Goal: Task Accomplishment & Management: Use online tool/utility

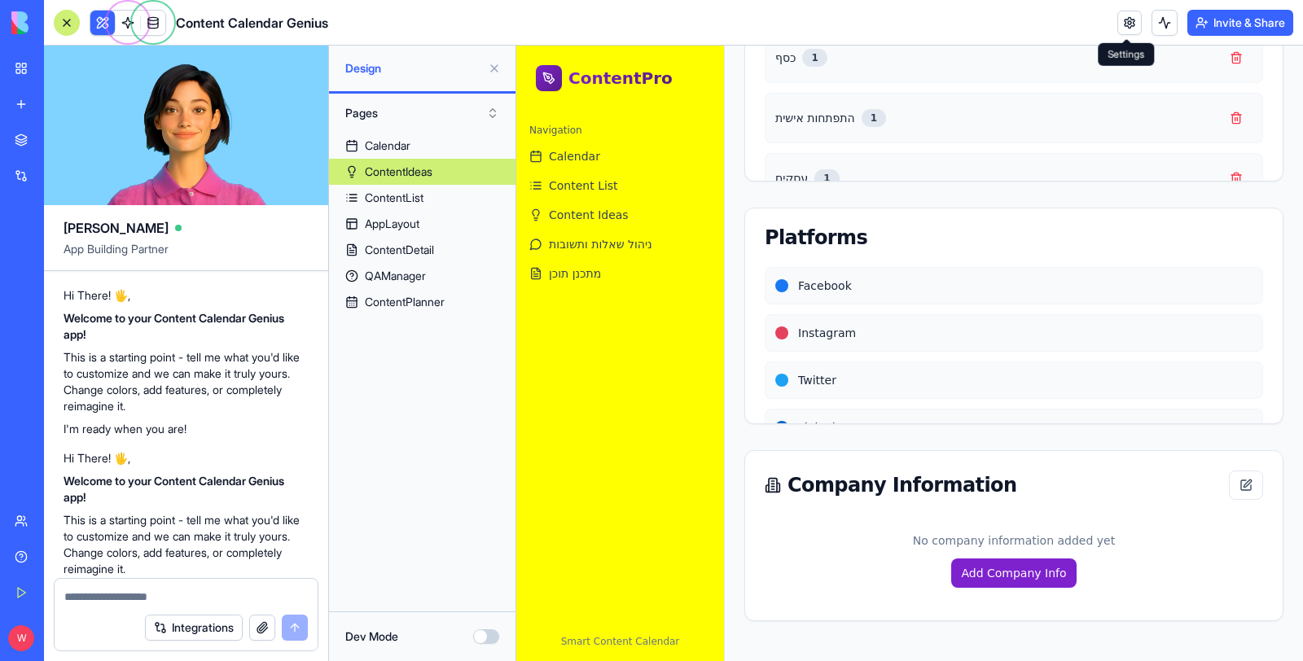
scroll to position [2356, 0]
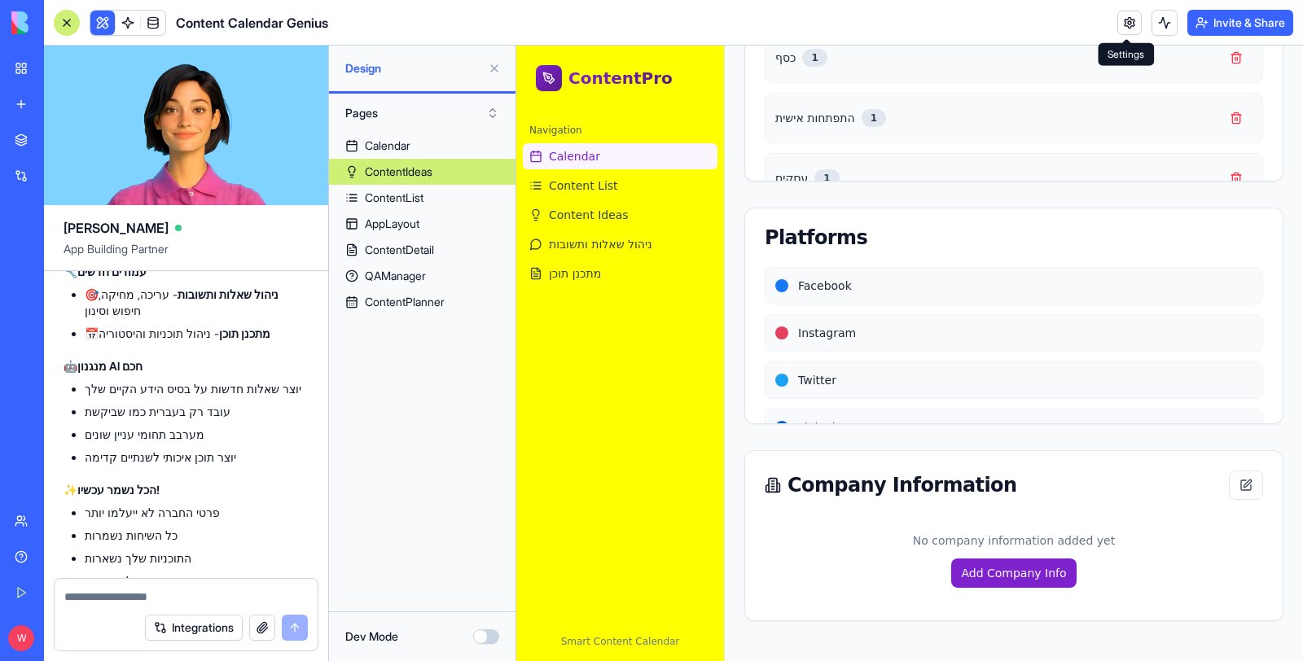
click at [591, 169] on link "Calendar" at bounding box center [620, 156] width 195 height 26
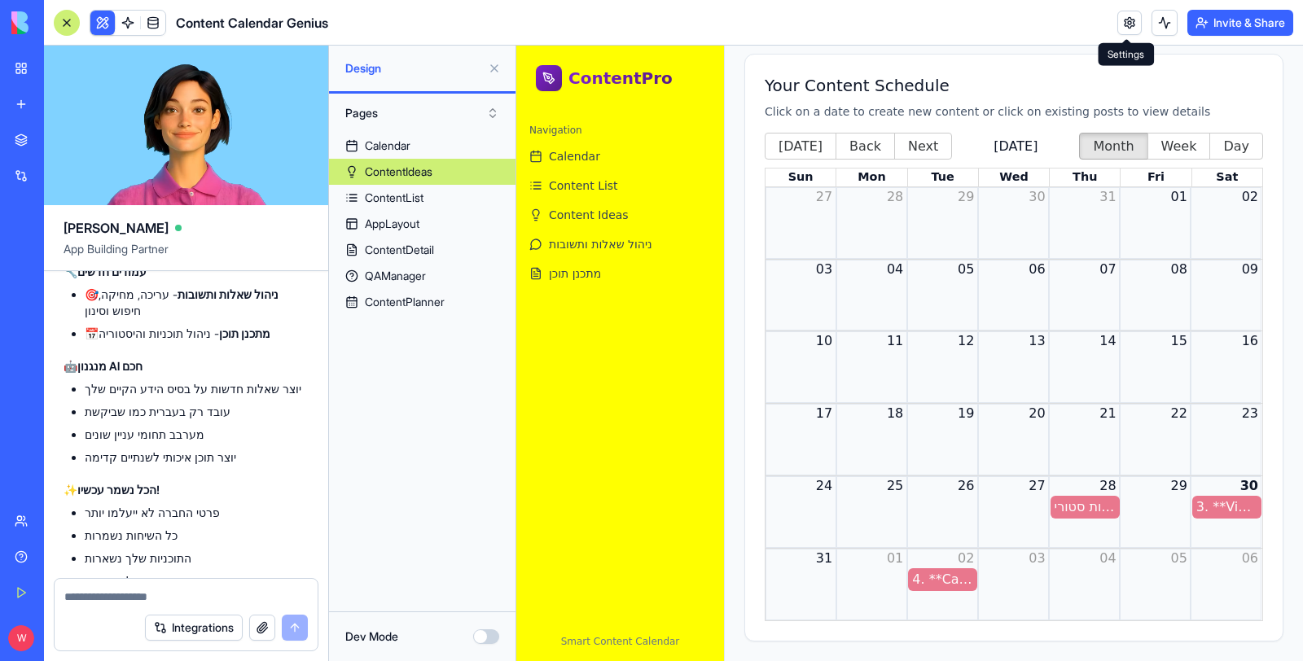
scroll to position [140, 0]
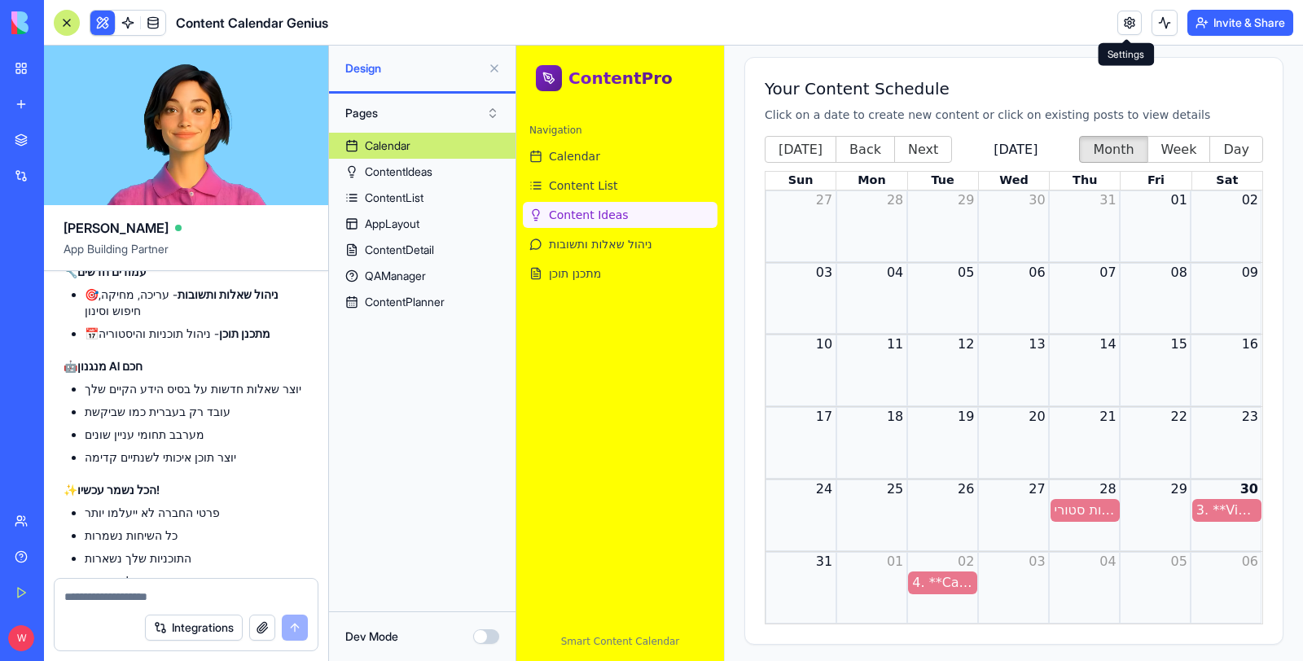
click at [596, 210] on span "Content Ideas" at bounding box center [589, 215] width 80 height 16
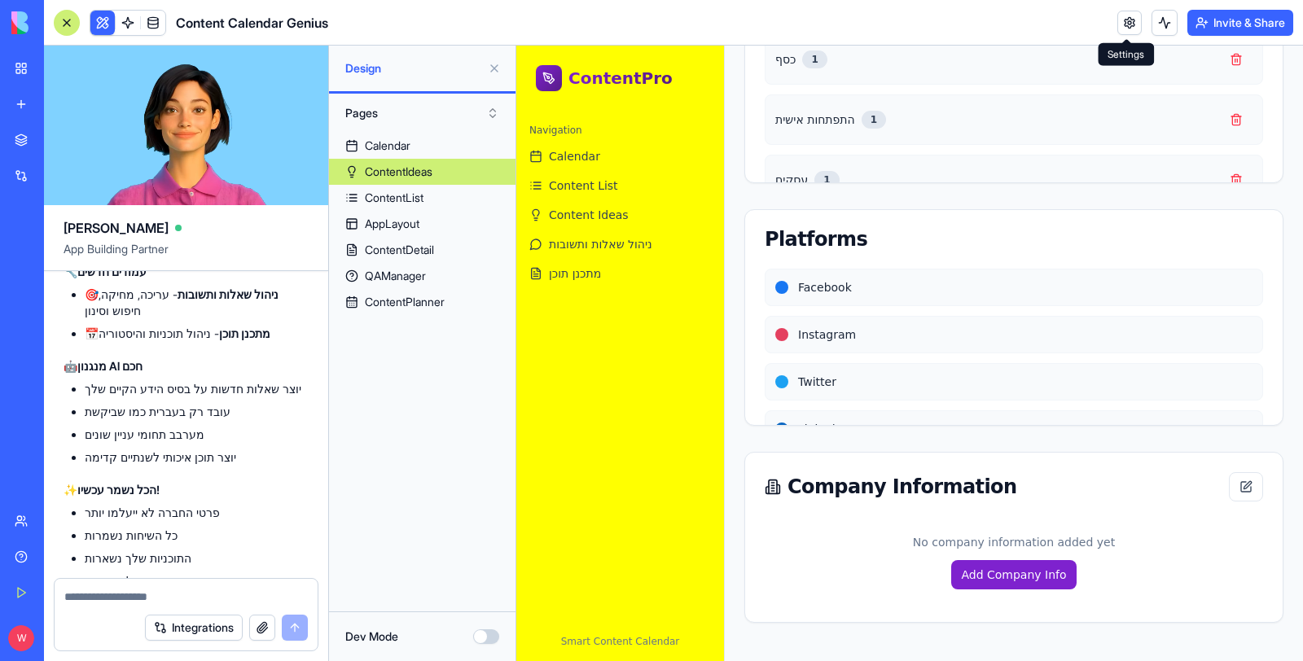
scroll to position [1026, 0]
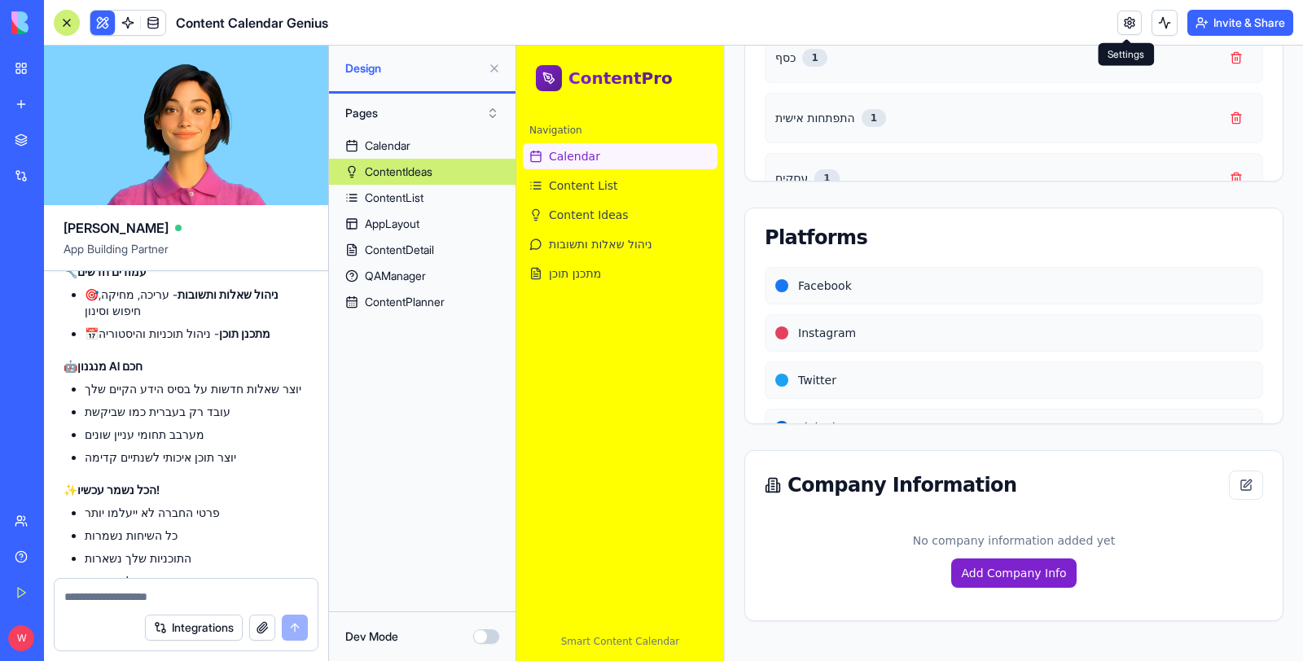
click at [608, 159] on link "Calendar" at bounding box center [620, 156] width 195 height 26
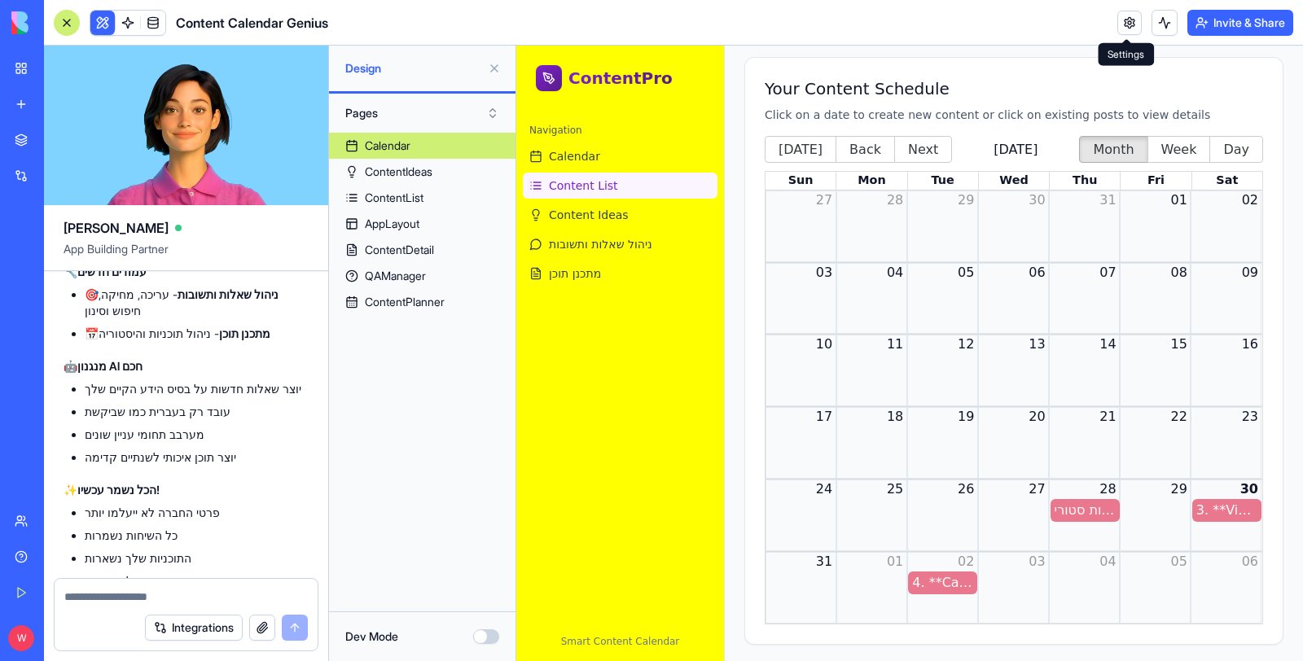
click at [613, 187] on link "Content List" at bounding box center [620, 186] width 195 height 26
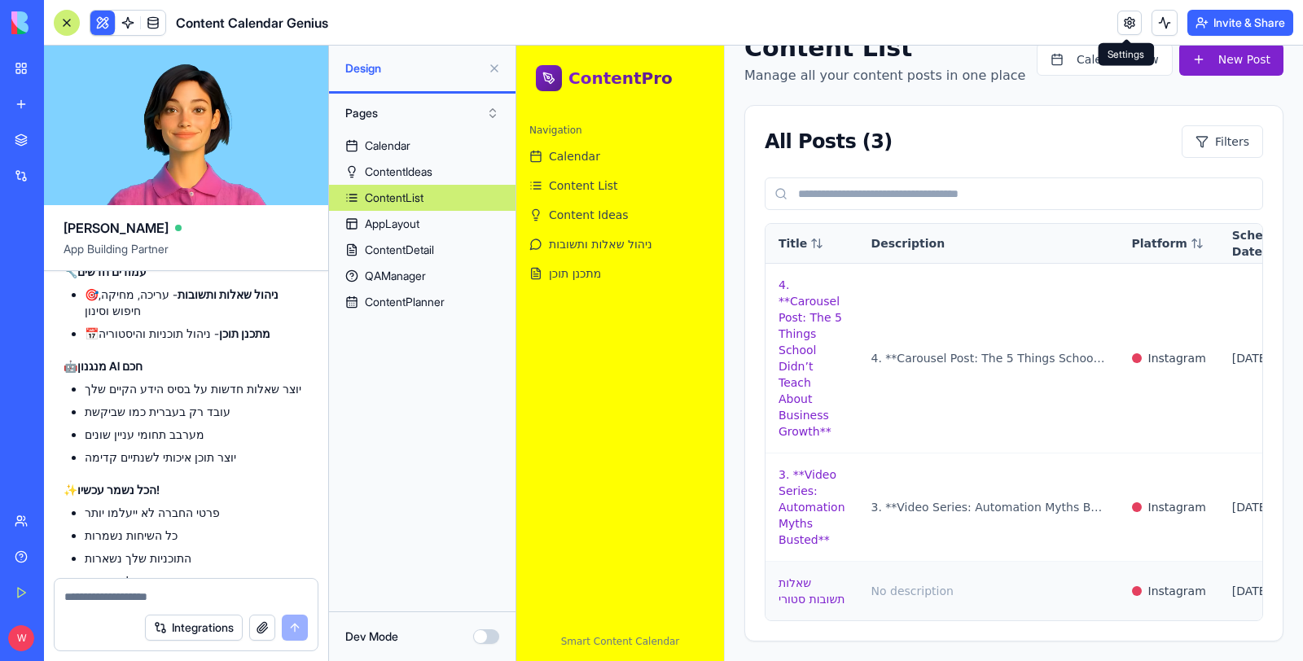
click at [968, 583] on div "No description" at bounding box center [989, 591] width 235 height 16
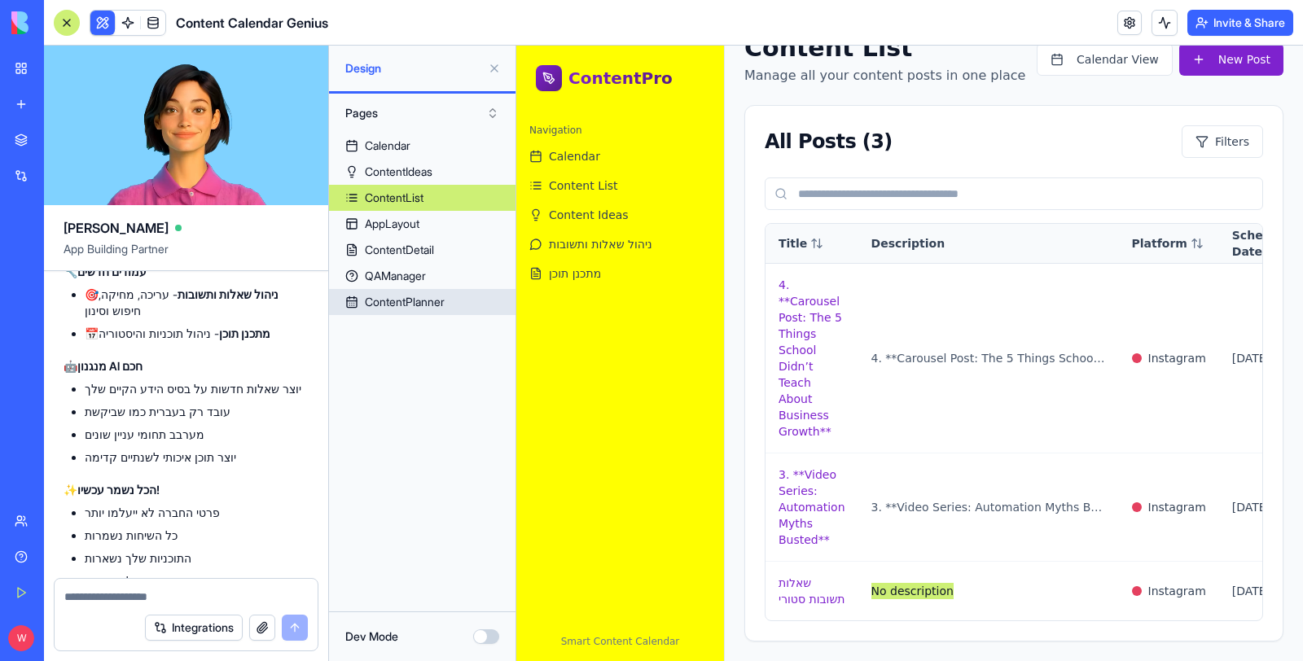
click at [379, 307] on div "ContentPlanner" at bounding box center [405, 302] width 80 height 16
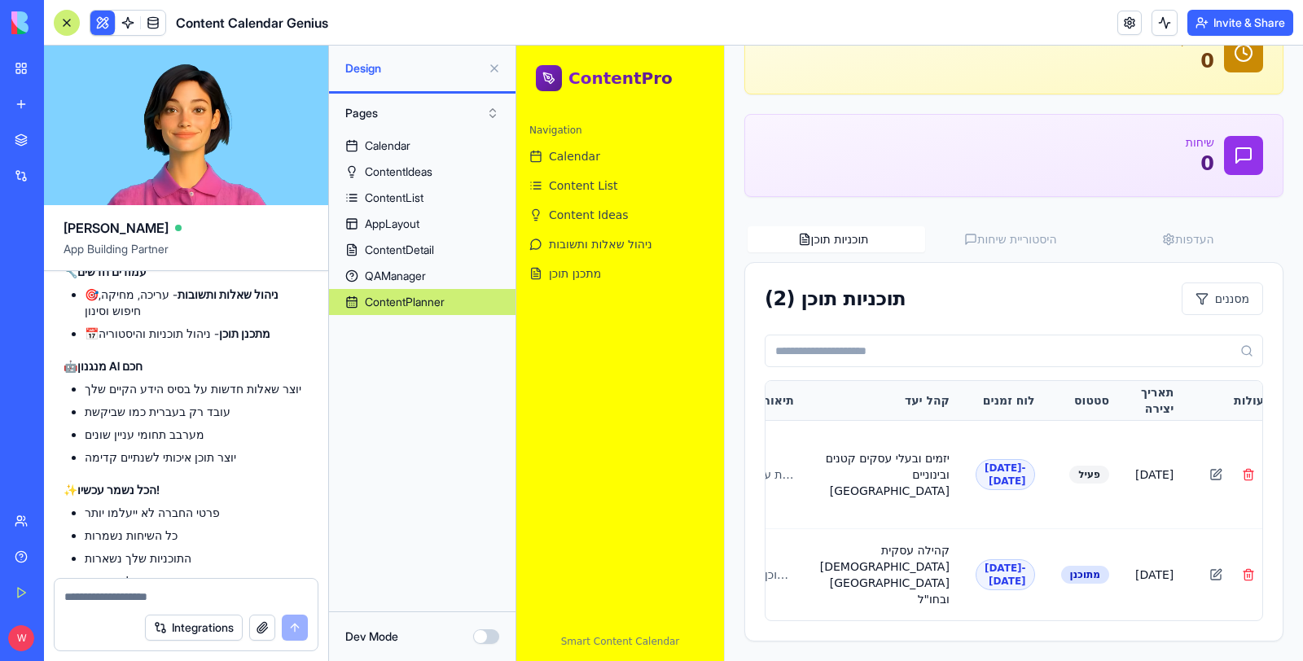
scroll to position [235, 0]
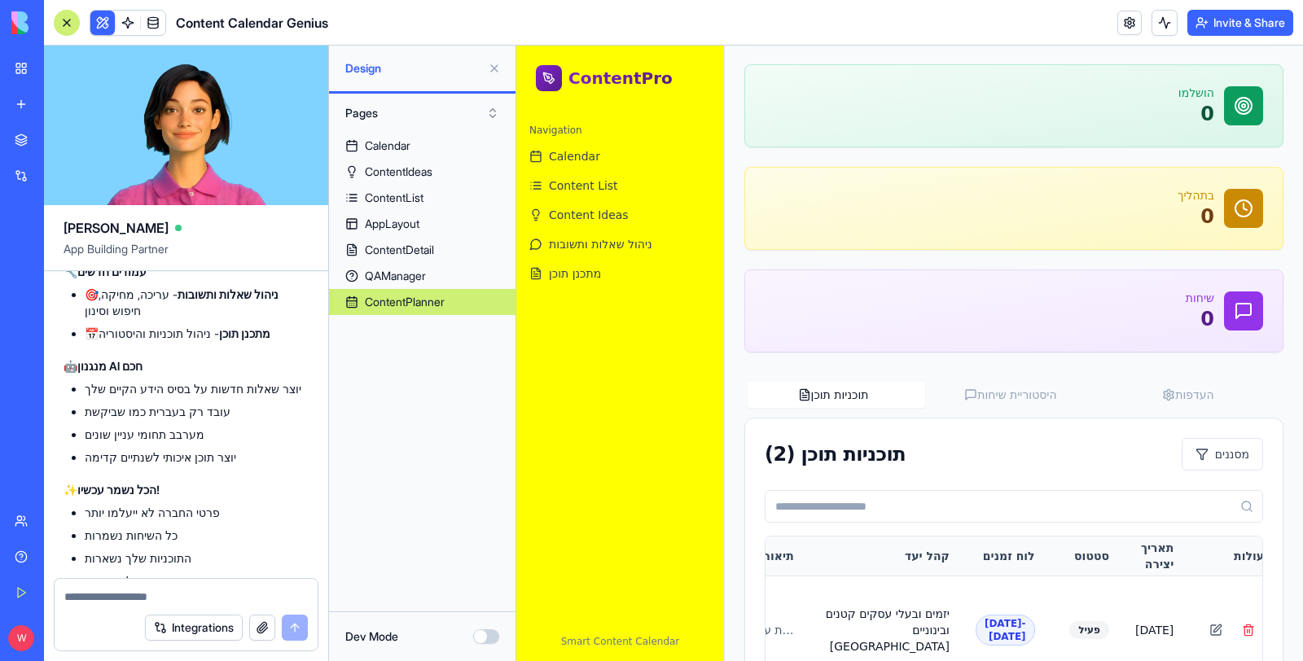
click at [1017, 197] on div "מתכנן תוכן נהל תוכניות תוכן, היסטוריית שיחות והעדפות משתמש העדפות תוכנית חדשה ת…" at bounding box center [1014, 339] width 578 height 956
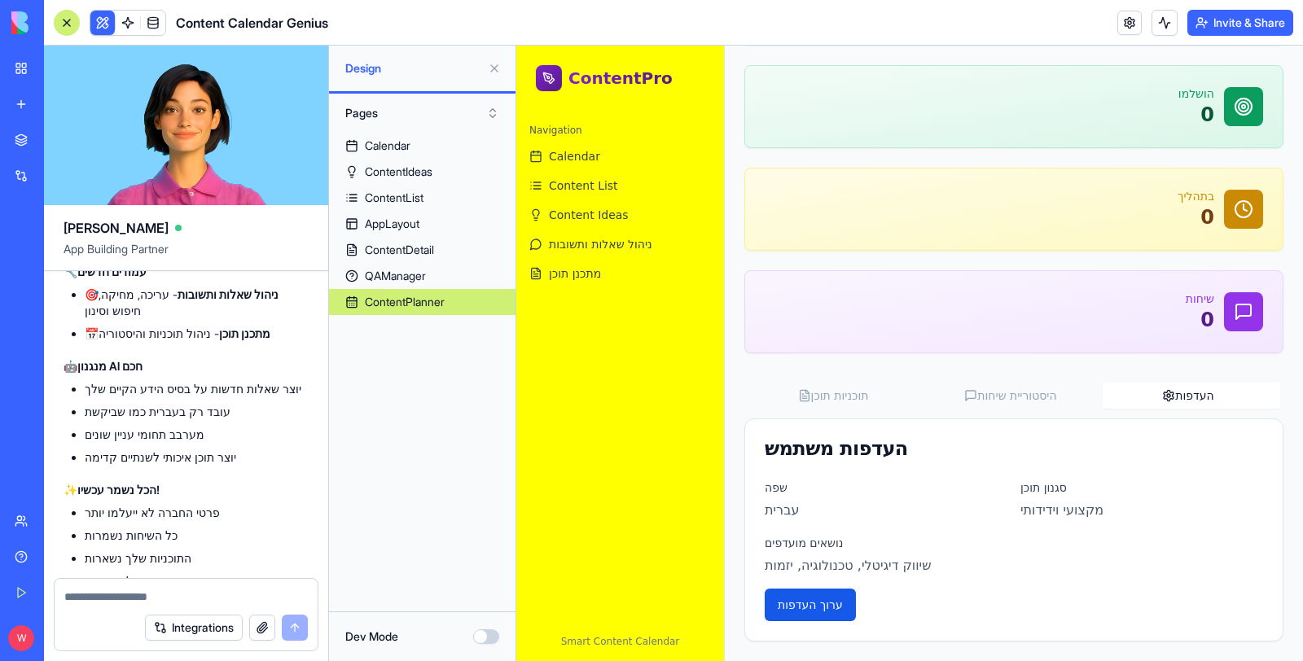
scroll to position [229, 0]
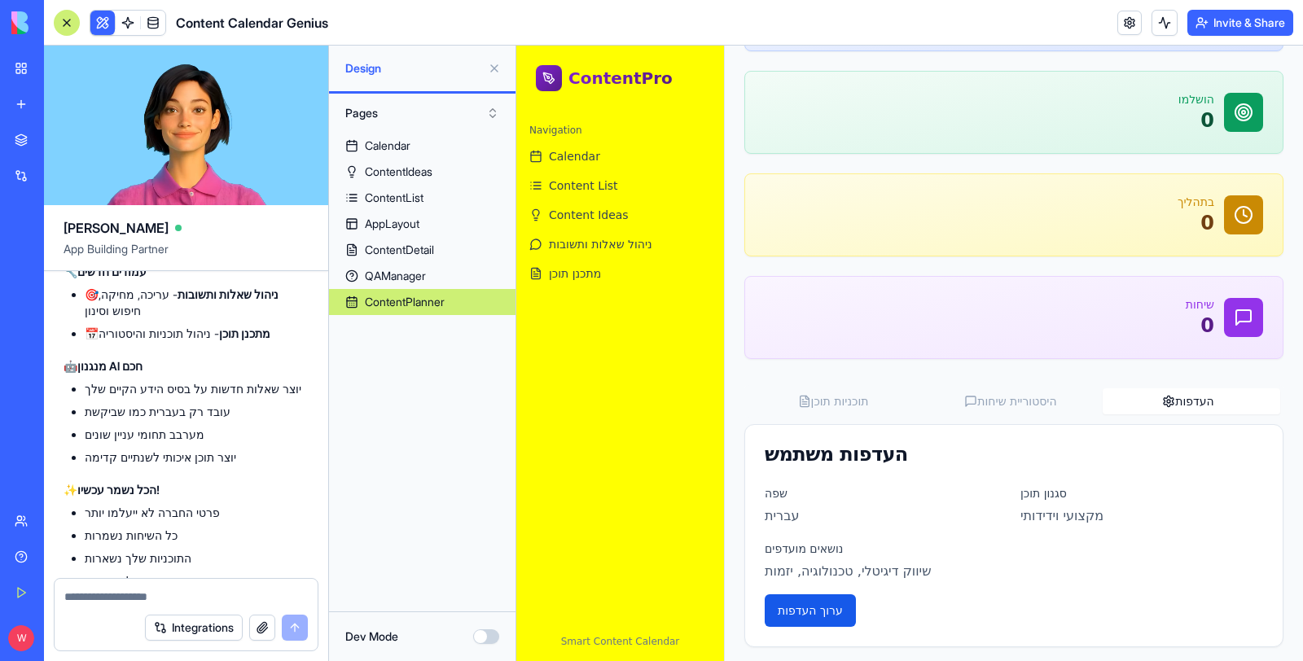
click at [1175, 396] on span "העדפות" at bounding box center [1194, 401] width 38 height 16
click at [845, 602] on button "ערוך העדפות" at bounding box center [810, 611] width 91 height 33
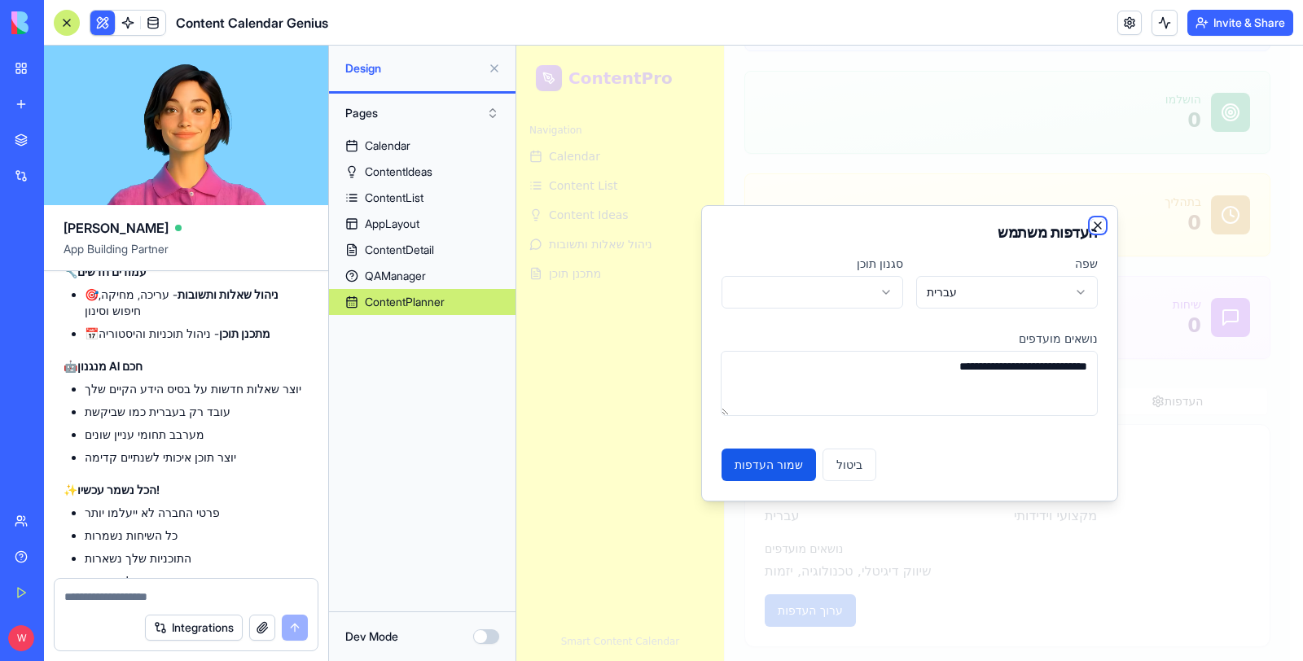
click at [1096, 223] on icon "button" at bounding box center [1098, 225] width 7 height 7
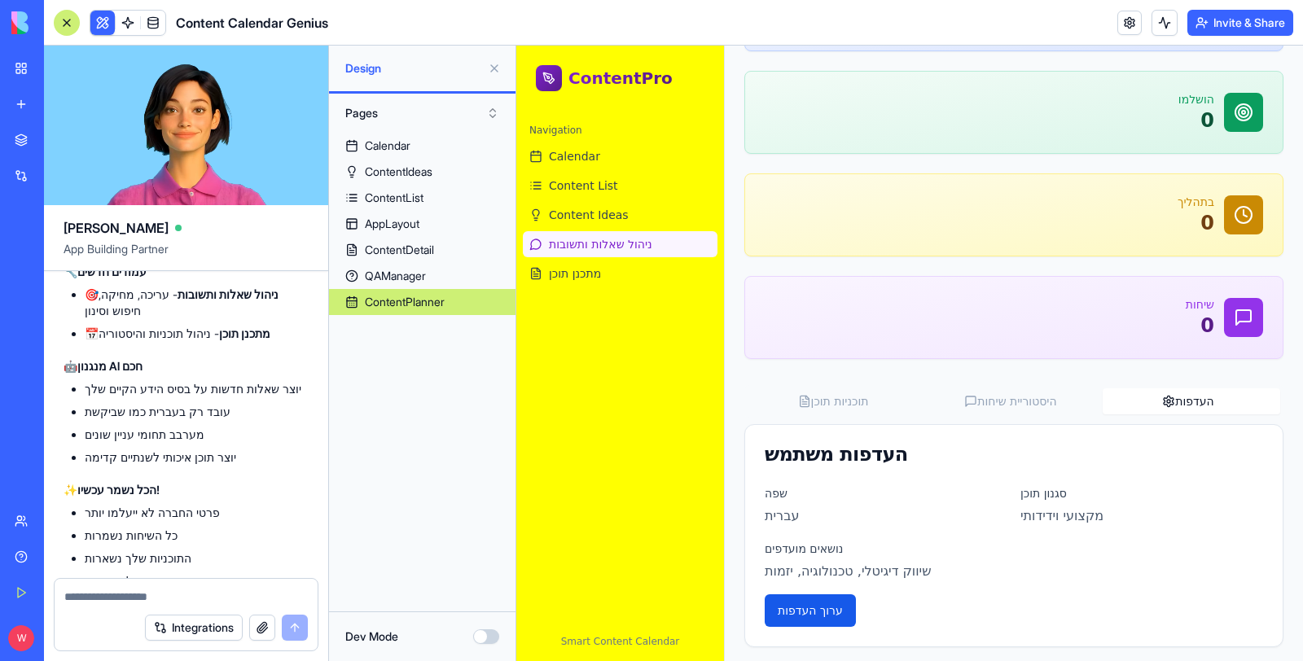
click at [636, 239] on span "ניהול שאלות ותשובות" at bounding box center [600, 244] width 103 height 16
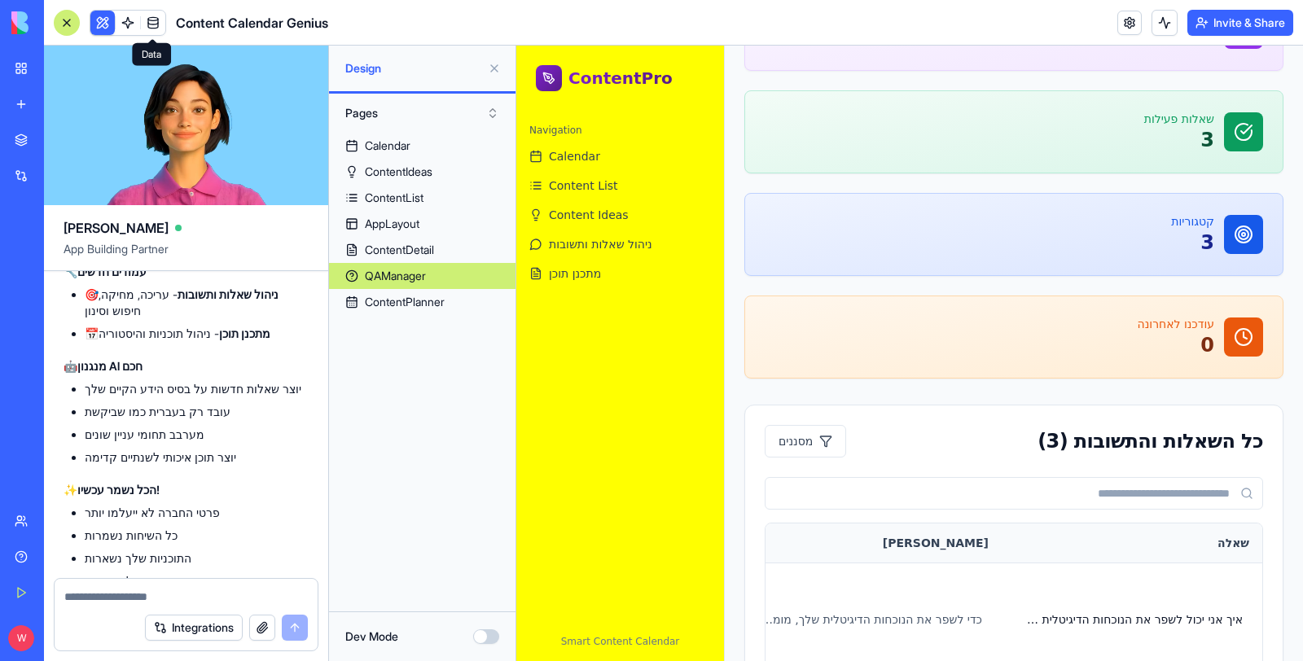
click at [157, 14] on span at bounding box center [153, 23] width 46 height 46
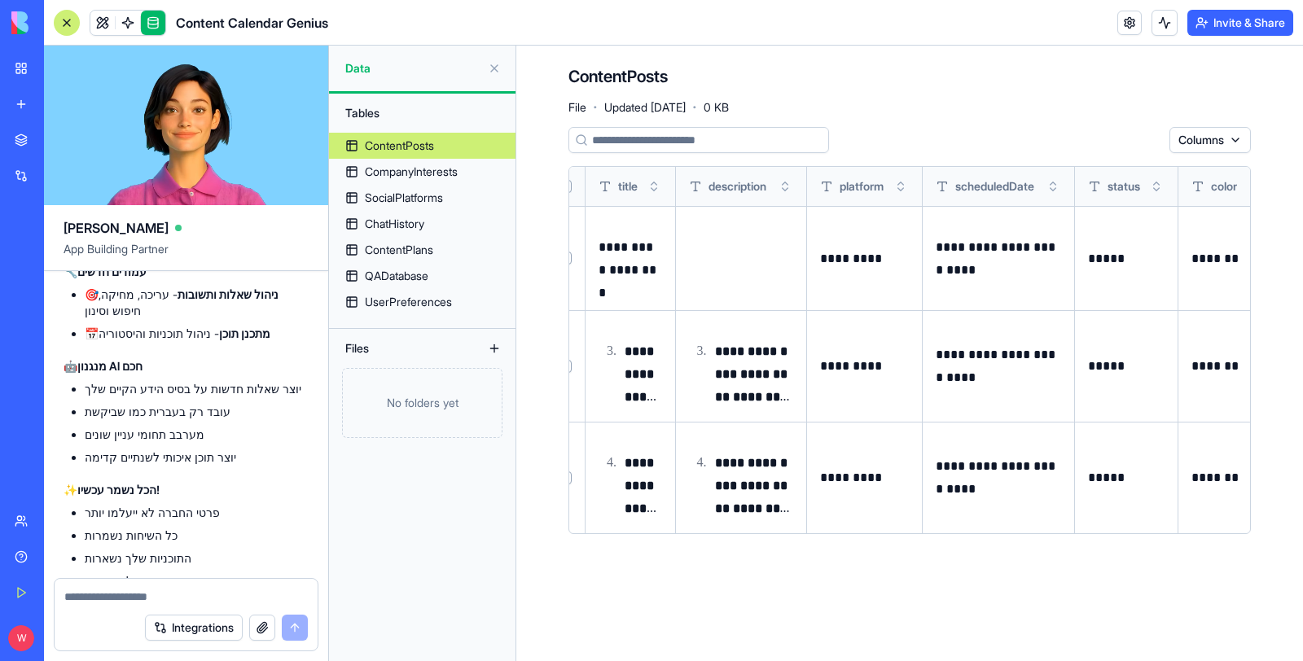
scroll to position [0, 72]
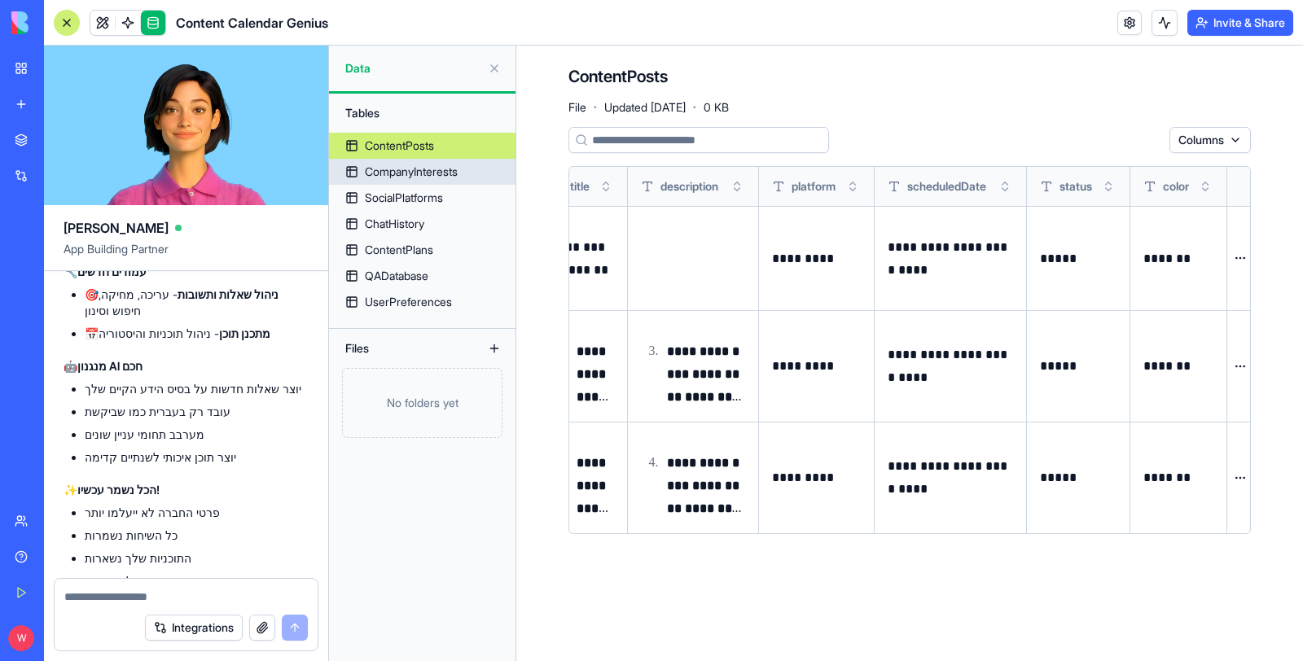
click at [433, 167] on div "CompanyInterests" at bounding box center [411, 172] width 93 height 16
click at [405, 170] on div "CompanyInterests" at bounding box center [411, 172] width 93 height 16
click at [380, 190] on div "SocialPlatforms" at bounding box center [404, 198] width 78 height 16
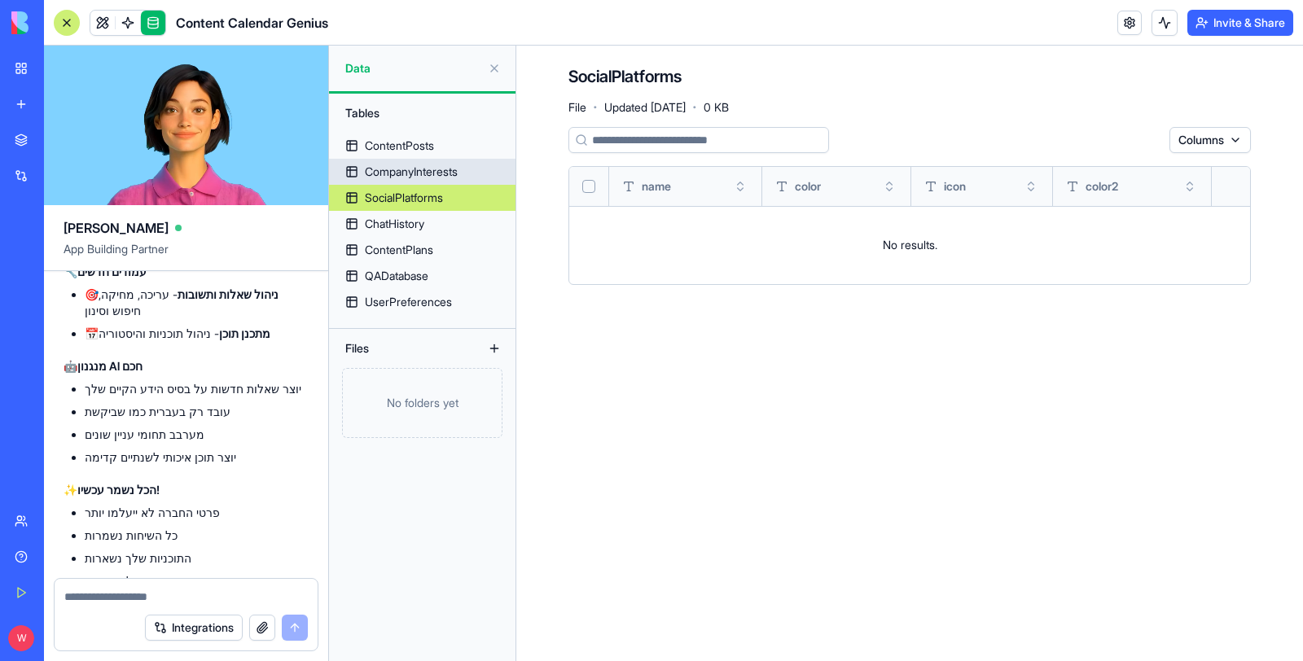
click at [420, 168] on div "CompanyInterests" at bounding box center [411, 172] width 93 height 16
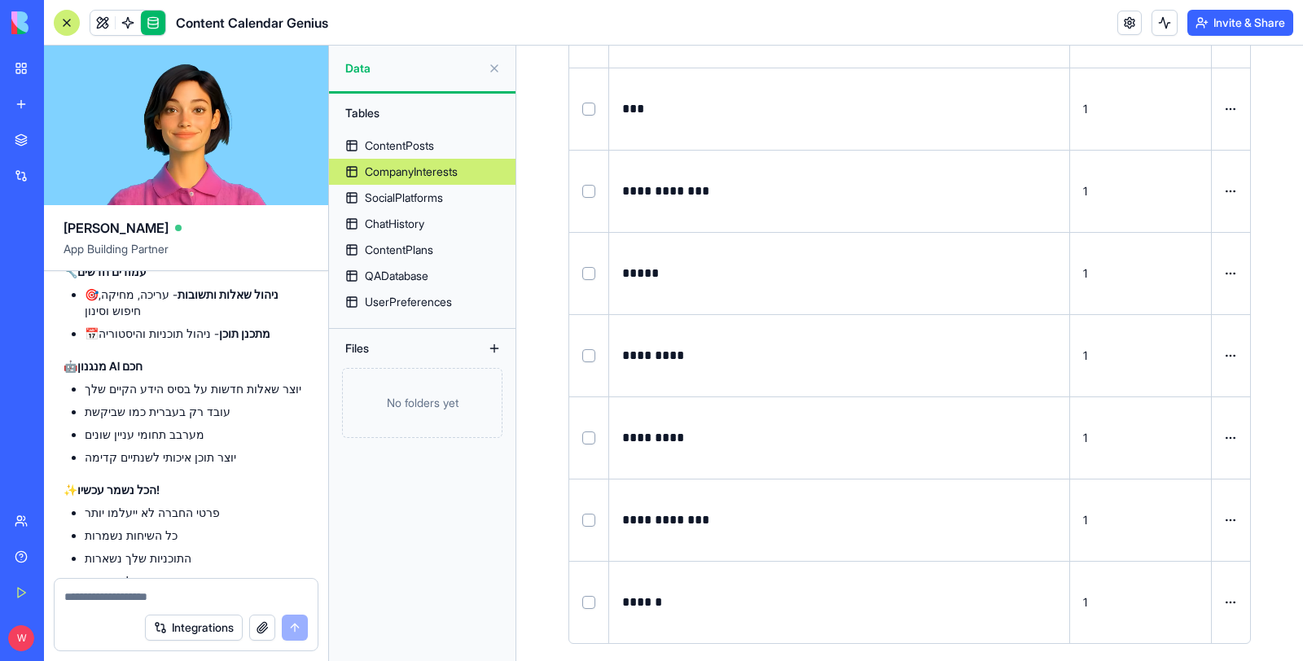
scroll to position [232, 0]
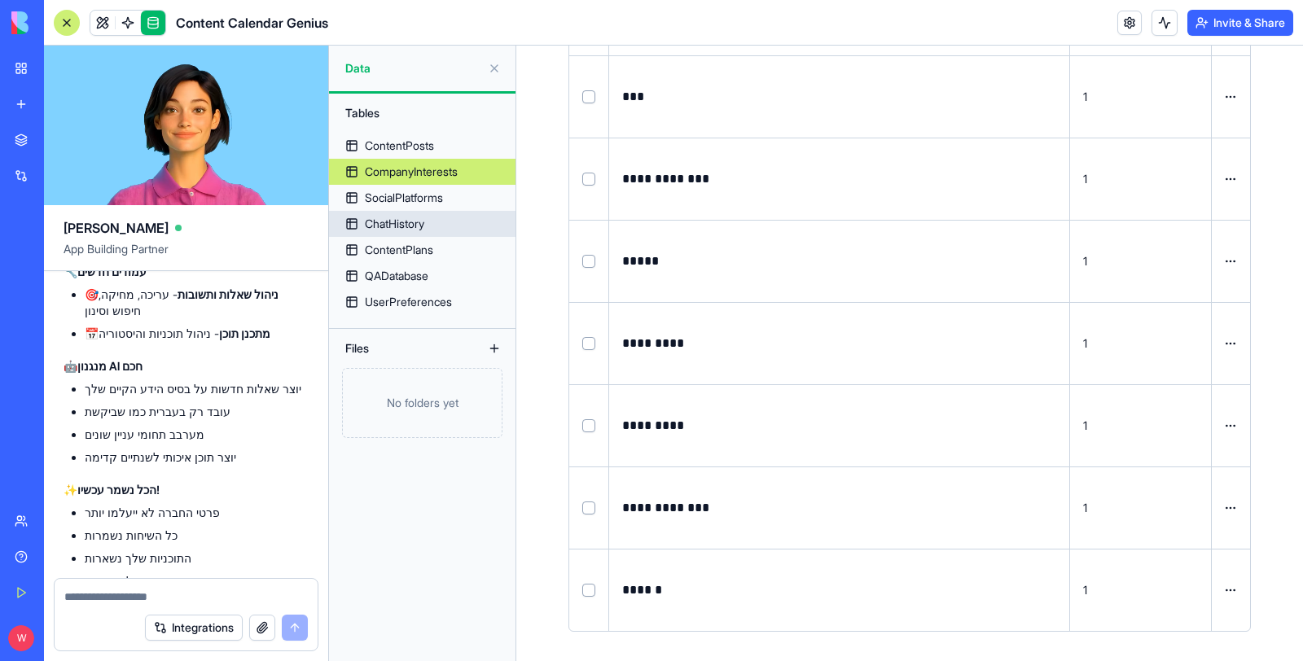
click at [448, 226] on link "ChatHistory" at bounding box center [422, 224] width 187 height 26
click at [404, 225] on div "ChatHistory" at bounding box center [394, 224] width 59 height 16
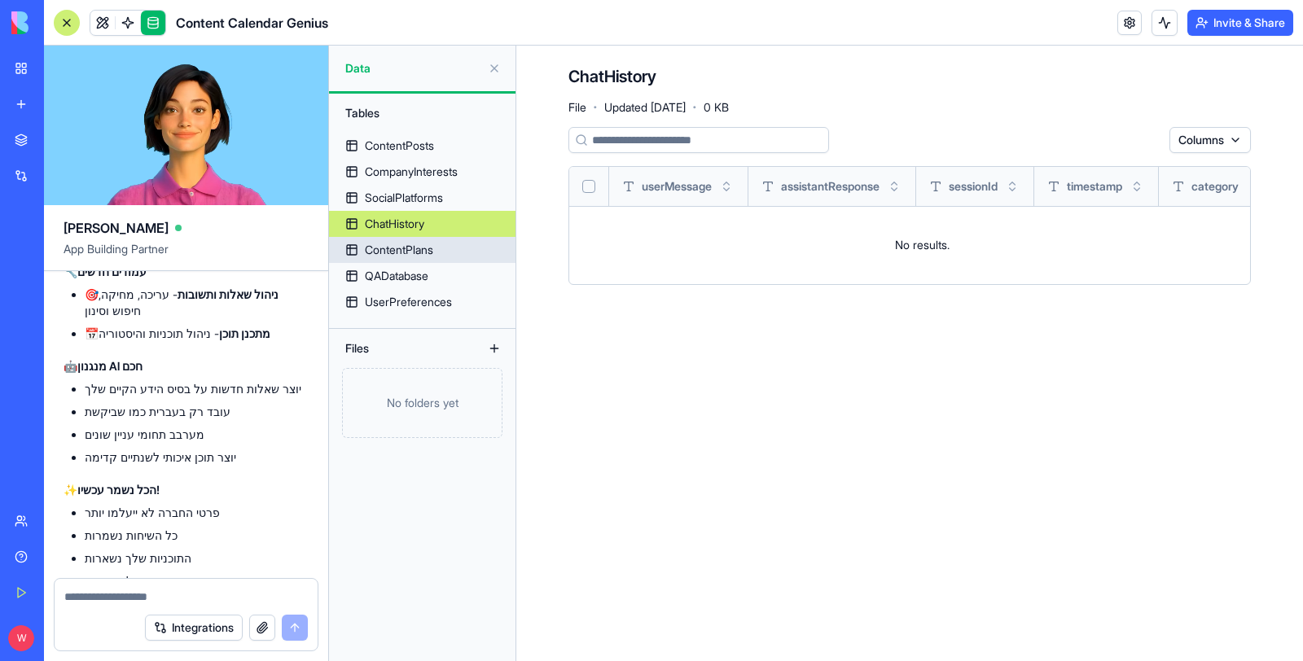
click at [397, 246] on div "ContentPlans" at bounding box center [399, 250] width 68 height 16
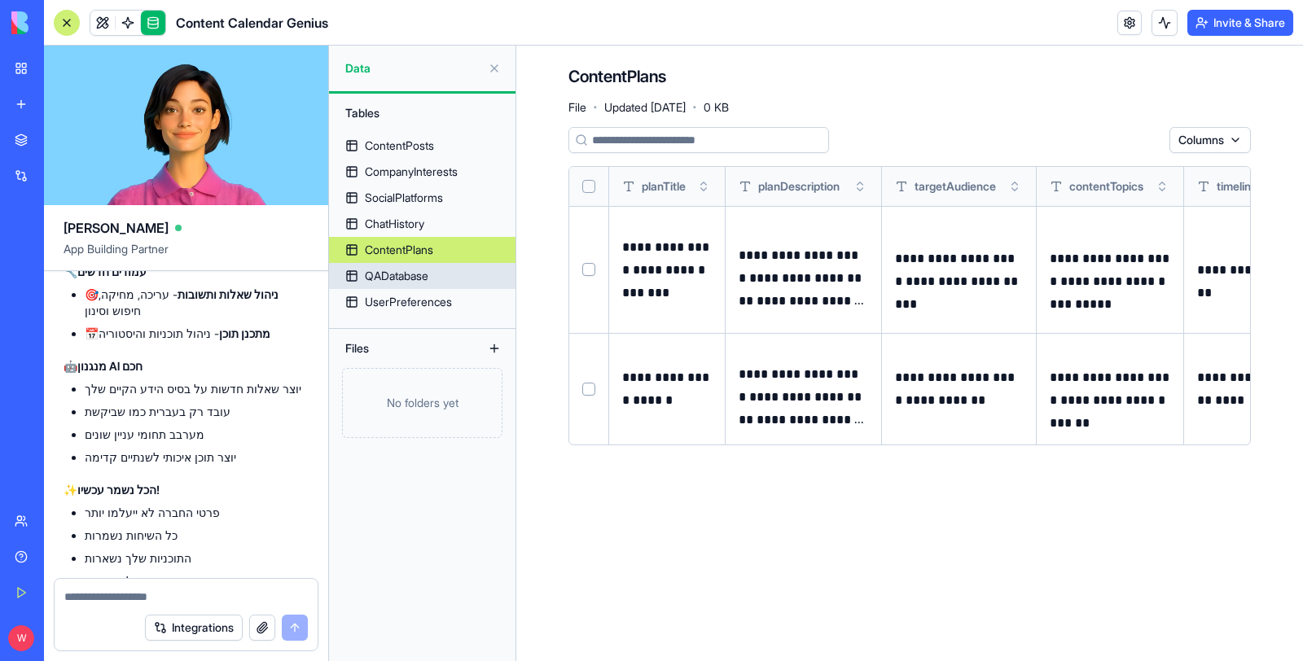
click at [407, 278] on div "QADatabase" at bounding box center [397, 276] width 64 height 16
click at [384, 280] on div "QADatabase" at bounding box center [397, 276] width 64 height 16
click at [393, 270] on div "QADatabase" at bounding box center [397, 276] width 64 height 16
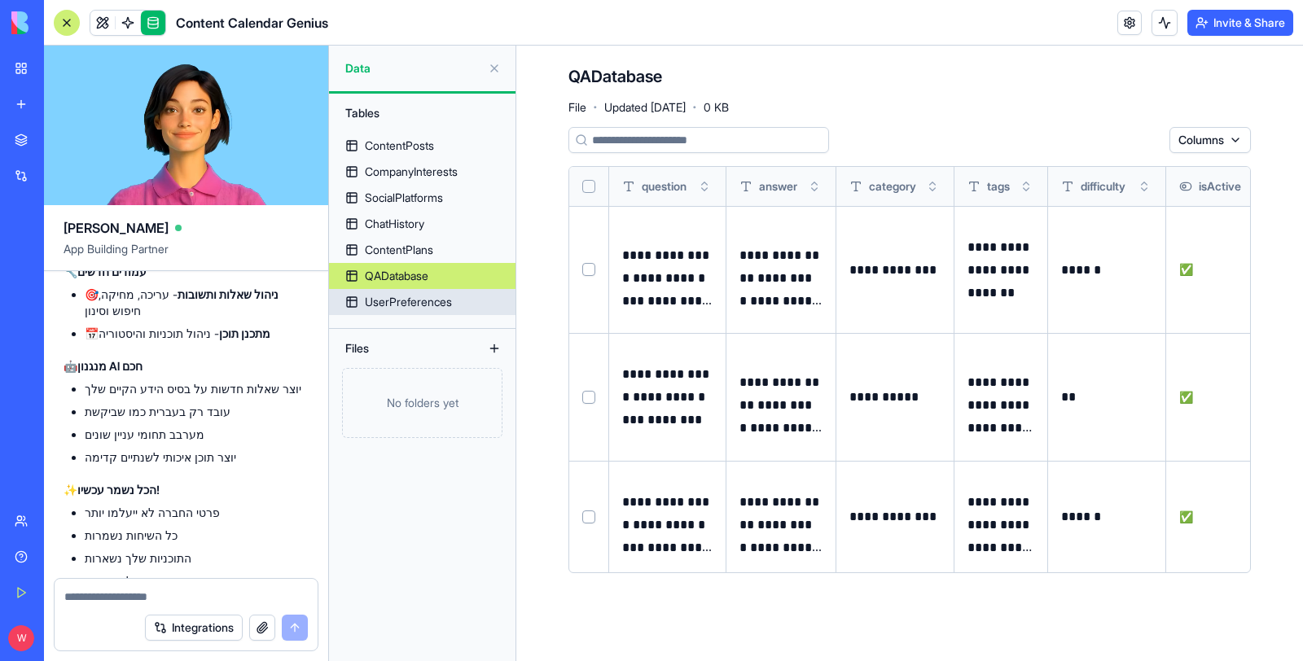
click at [412, 308] on div "UserPreferences" at bounding box center [408, 302] width 87 height 16
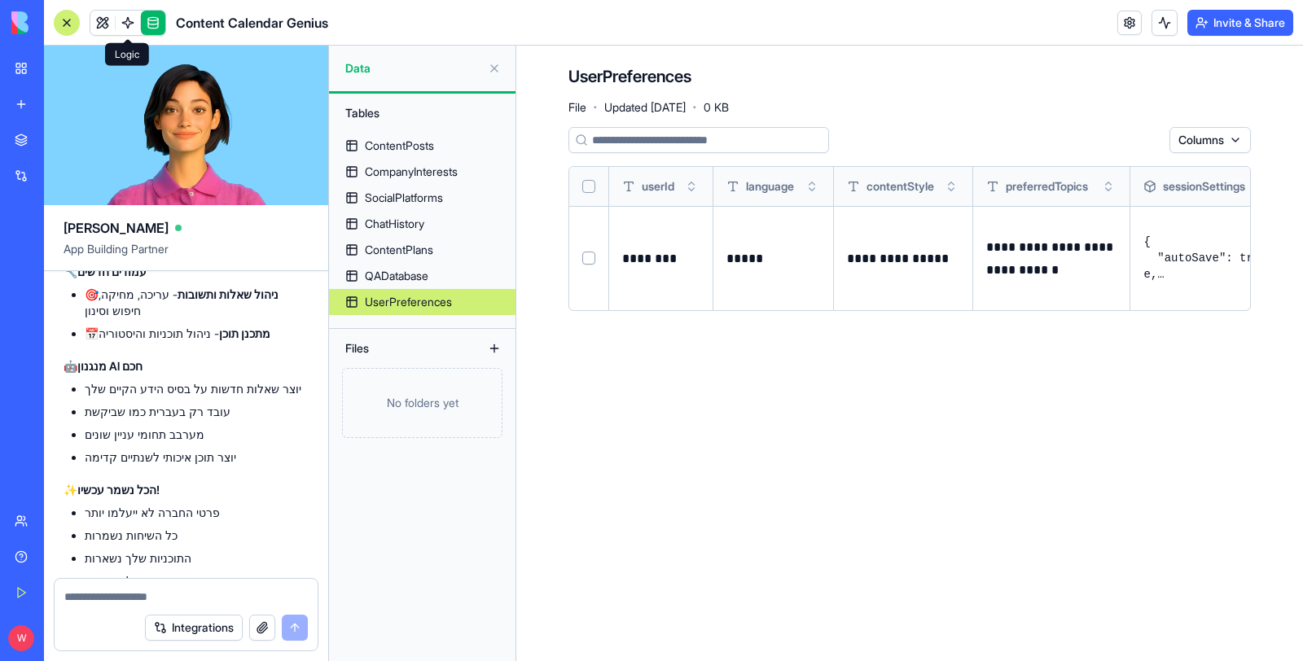
click at [120, 14] on span at bounding box center [128, 23] width 46 height 46
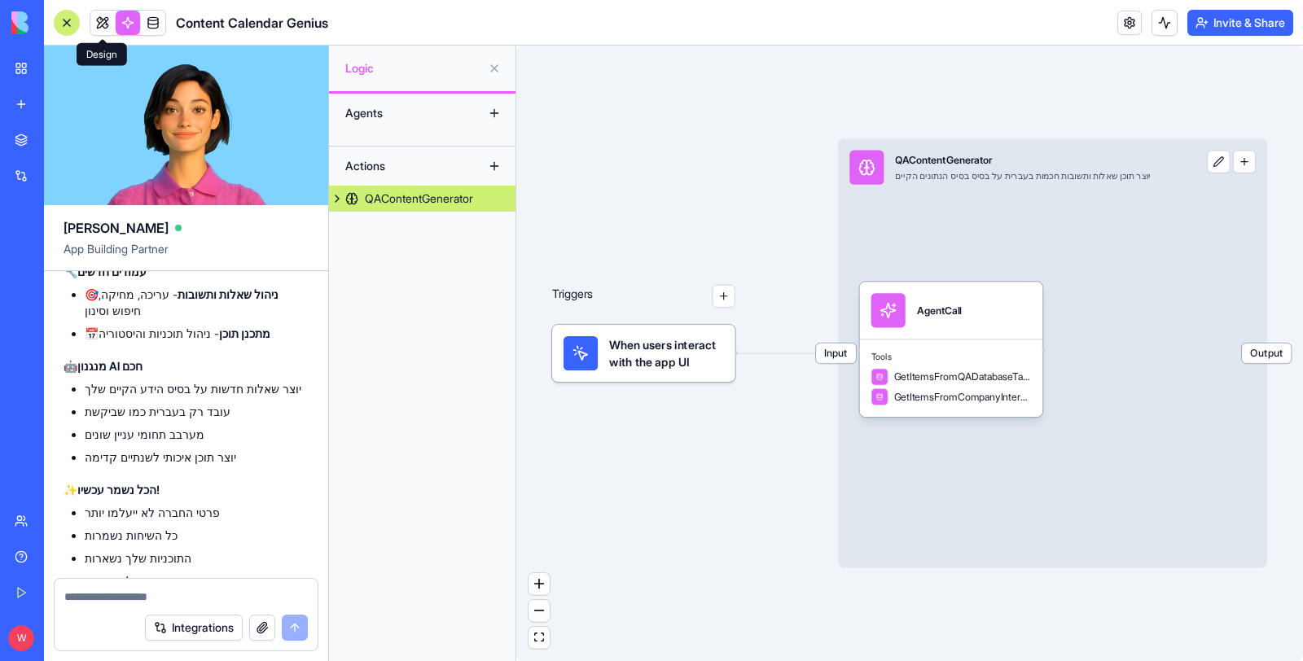
click at [97, 23] on link at bounding box center [102, 23] width 24 height 24
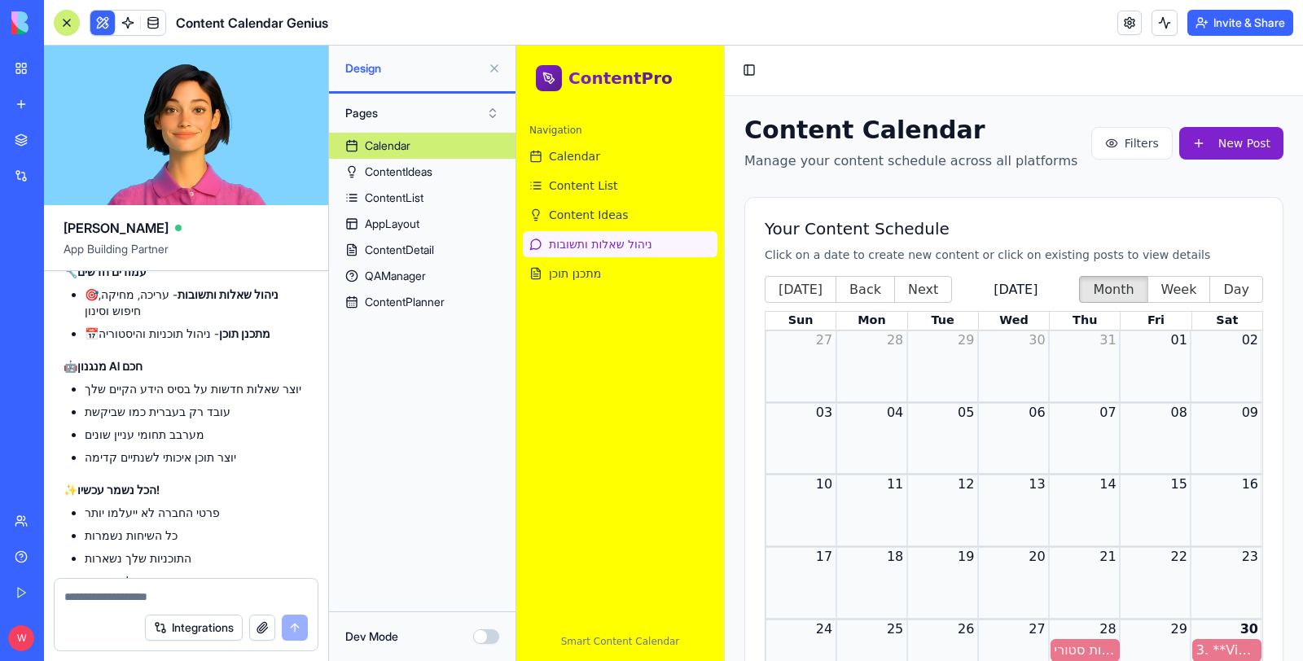
click at [604, 250] on span "ניהול שאלות ותשובות" at bounding box center [600, 244] width 103 height 16
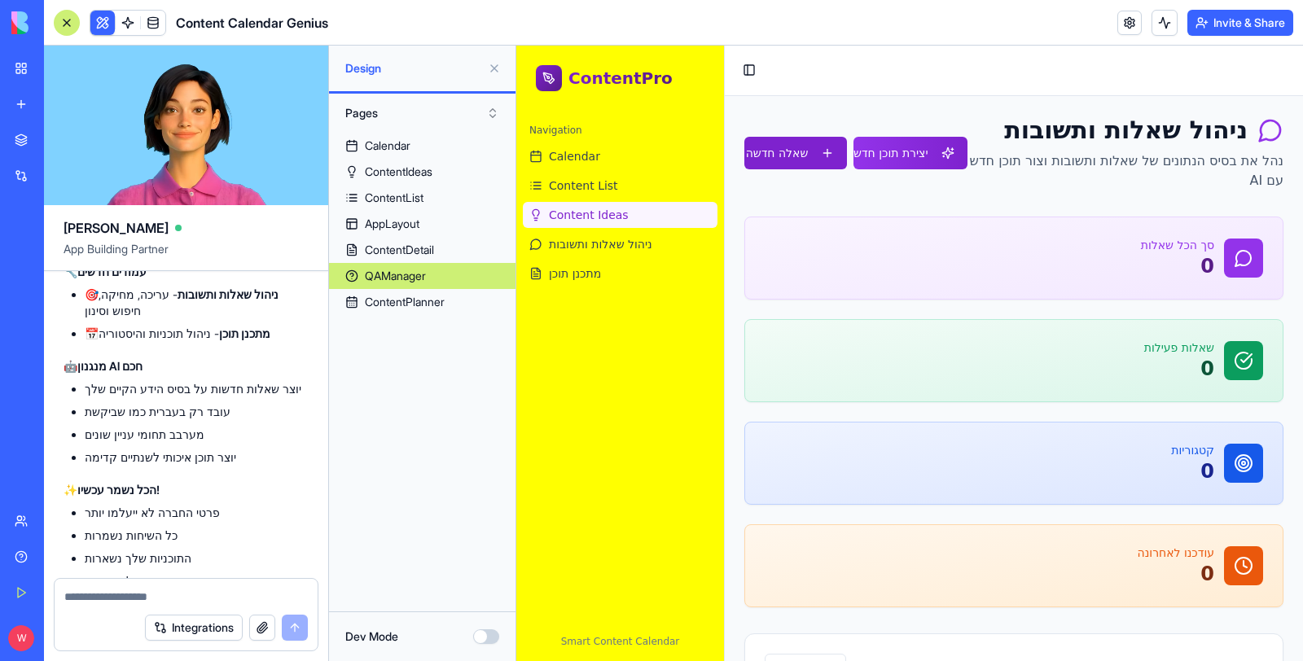
click at [603, 209] on span "Content Ideas" at bounding box center [589, 215] width 80 height 16
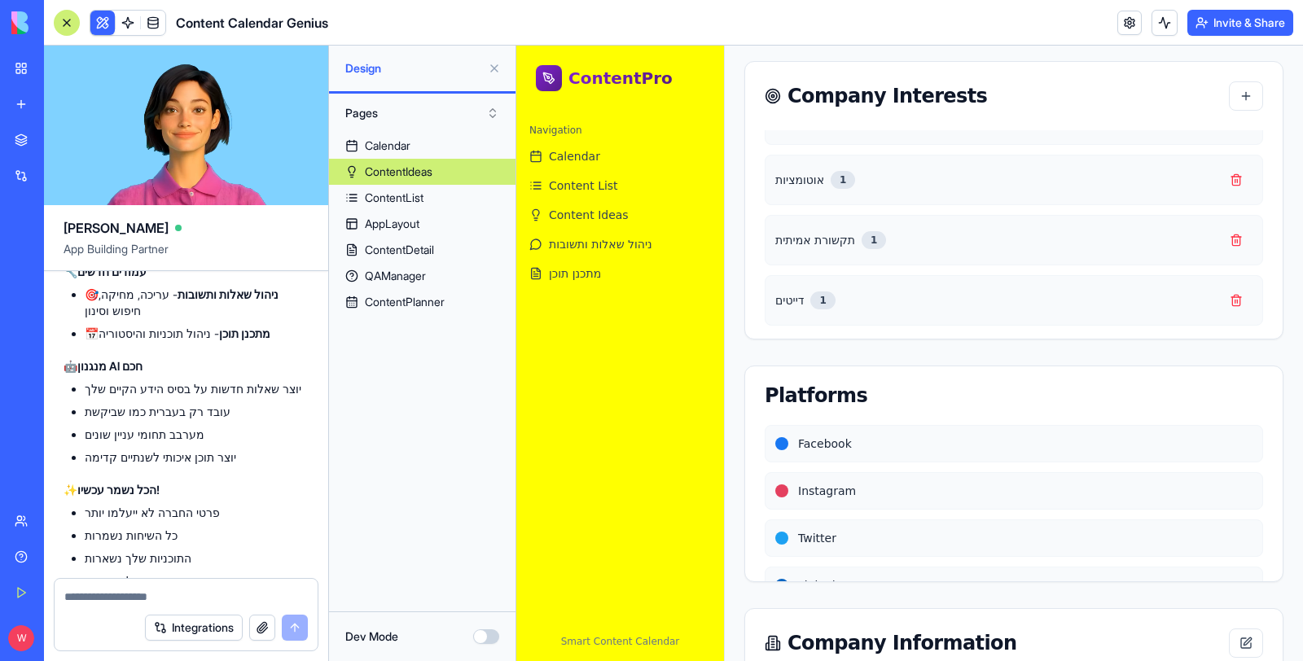
scroll to position [1026, 0]
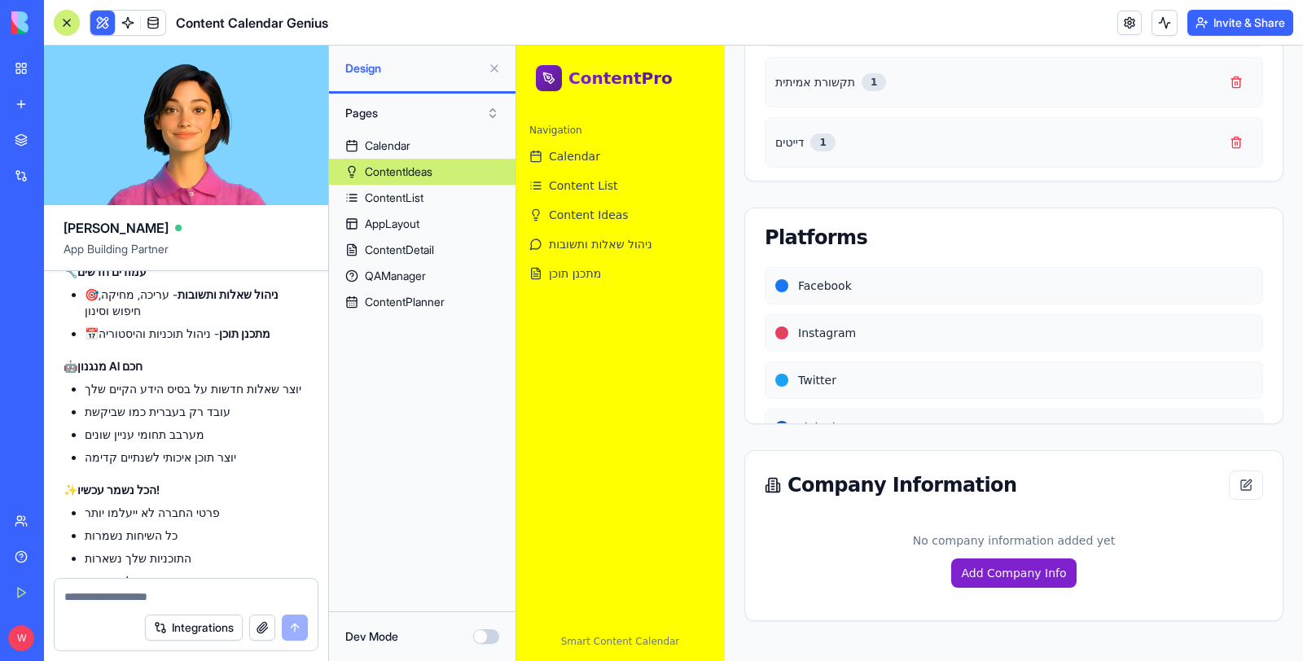
click at [174, 591] on textarea at bounding box center [186, 597] width 244 height 16
drag, startPoint x: 986, startPoint y: 484, endPoint x: 777, endPoint y: 481, distance: 209.4
click at [777, 481] on div "Company Information" at bounding box center [1014, 485] width 498 height 29
copy span "Company Information"
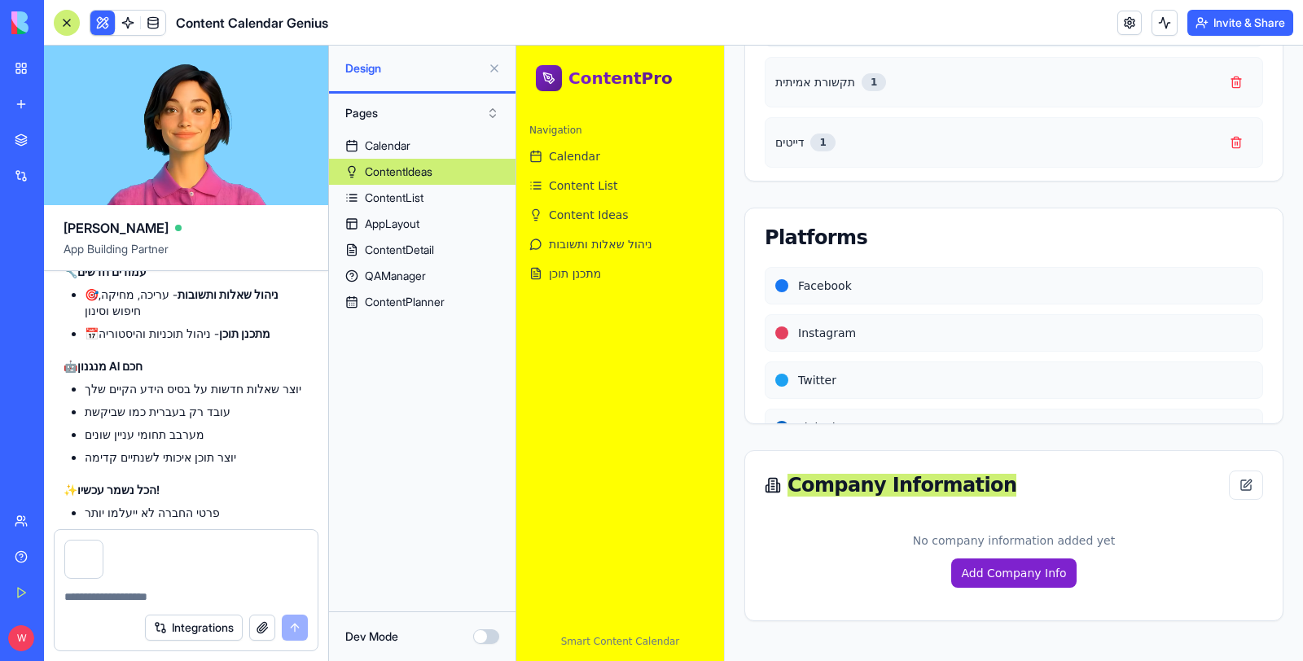
click at [217, 595] on textarea at bounding box center [186, 597] width 244 height 16
paste textarea "**********"
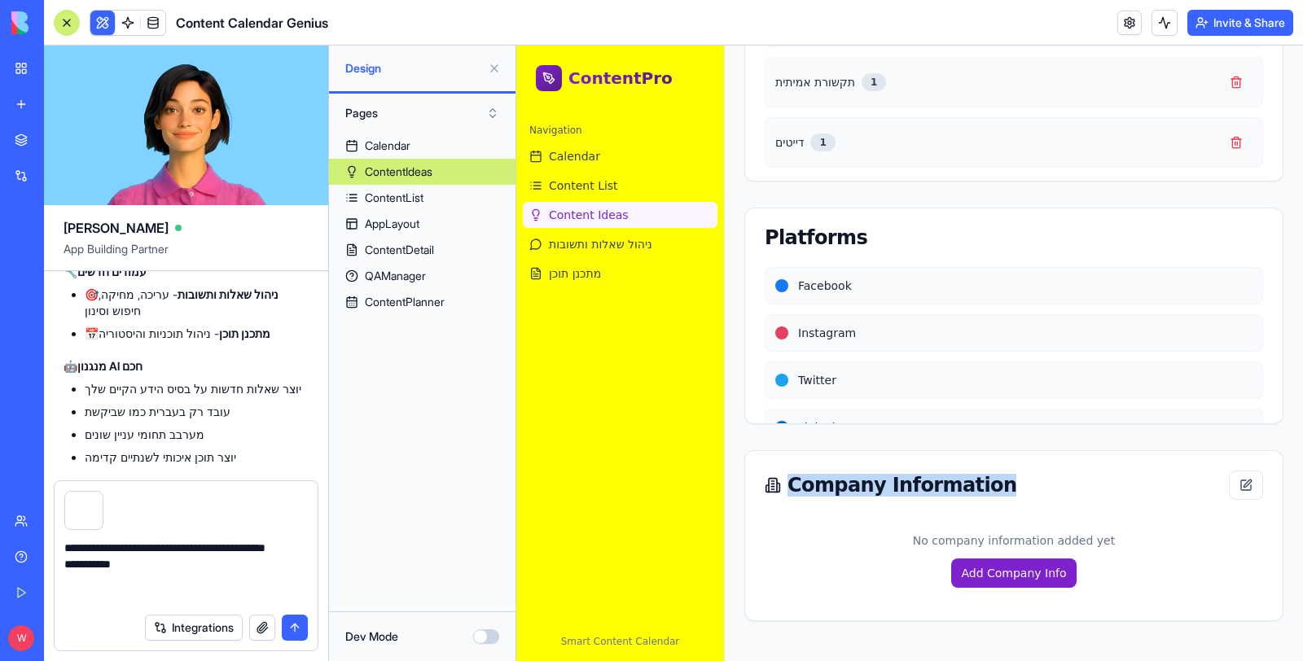
click at [602, 227] on link "Content Ideas" at bounding box center [620, 215] width 195 height 26
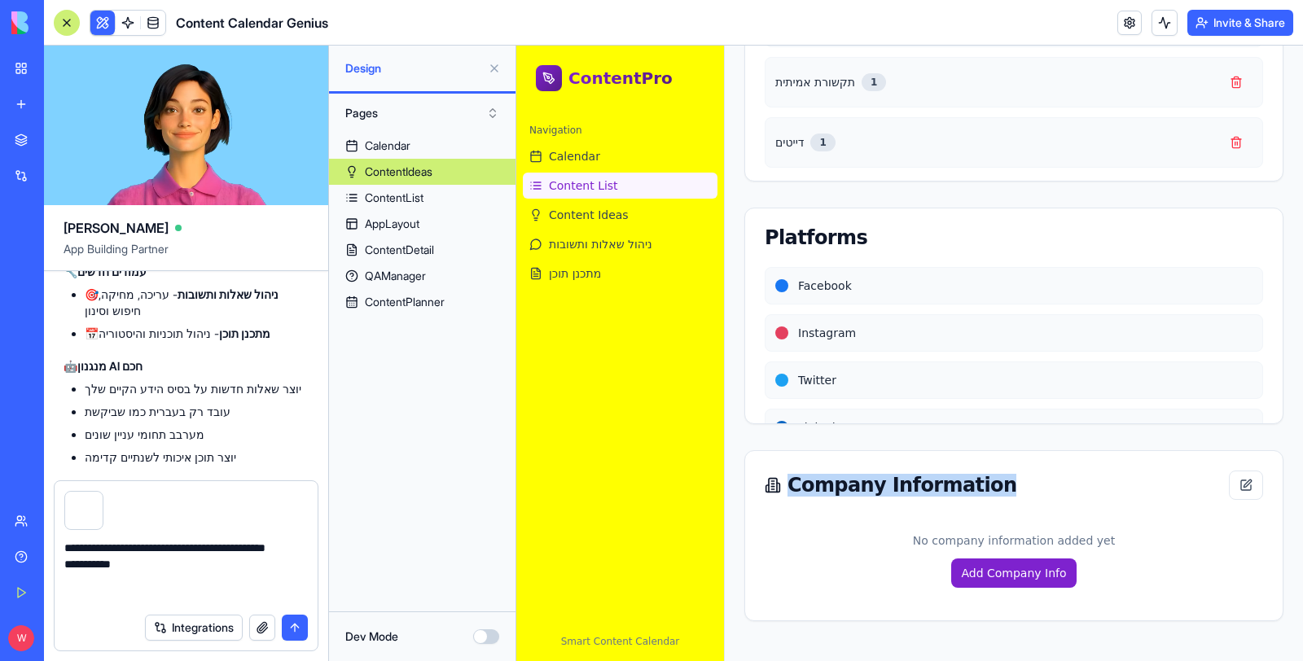
click at [612, 193] on link "Content List" at bounding box center [620, 186] width 195 height 26
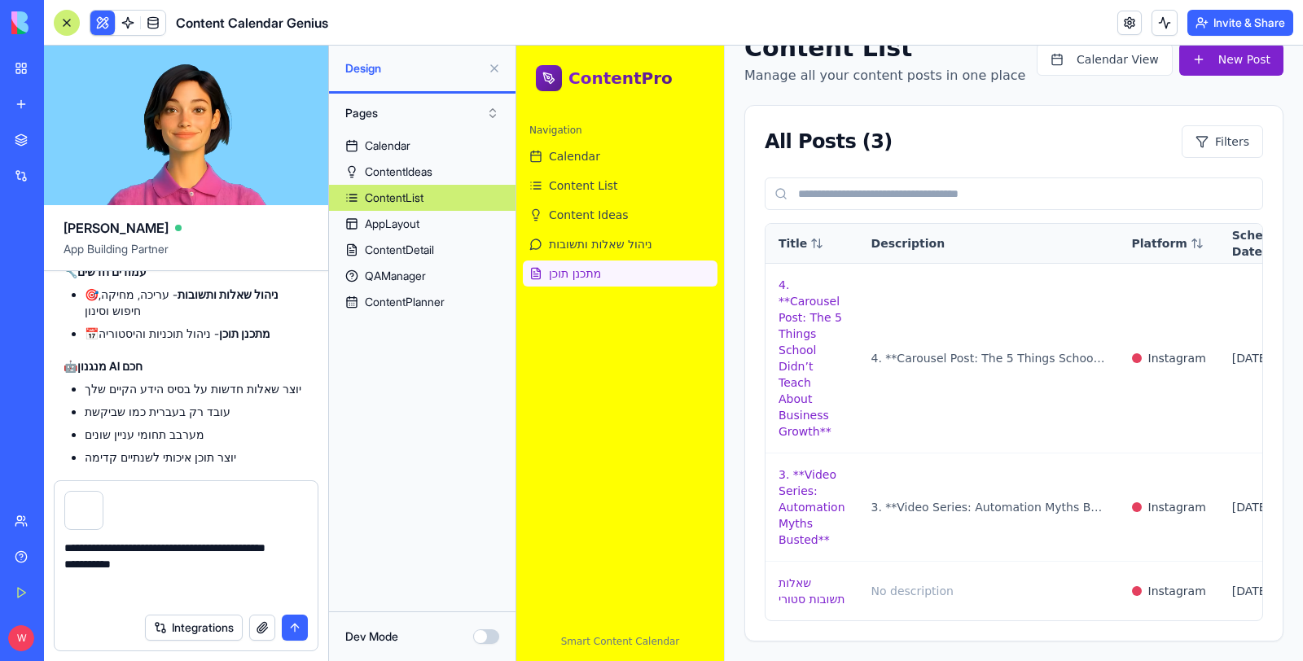
click at [622, 272] on link "מתכנן תוכן" at bounding box center [620, 274] width 195 height 26
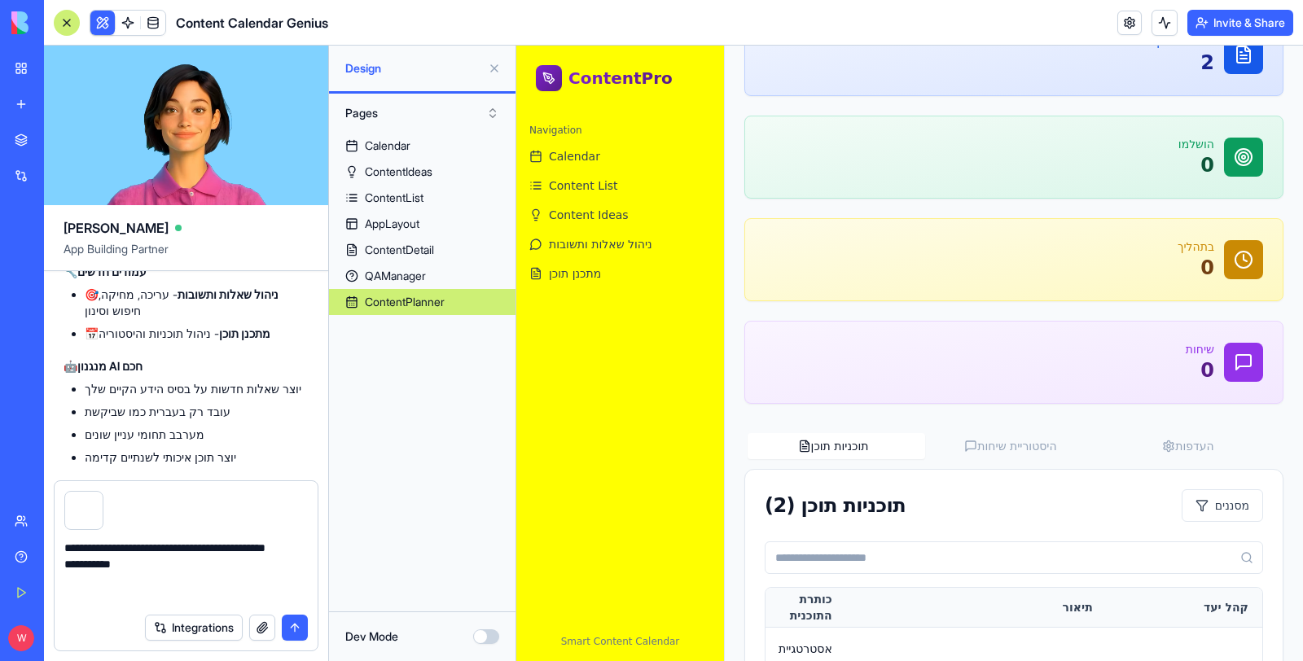
scroll to position [288, 0]
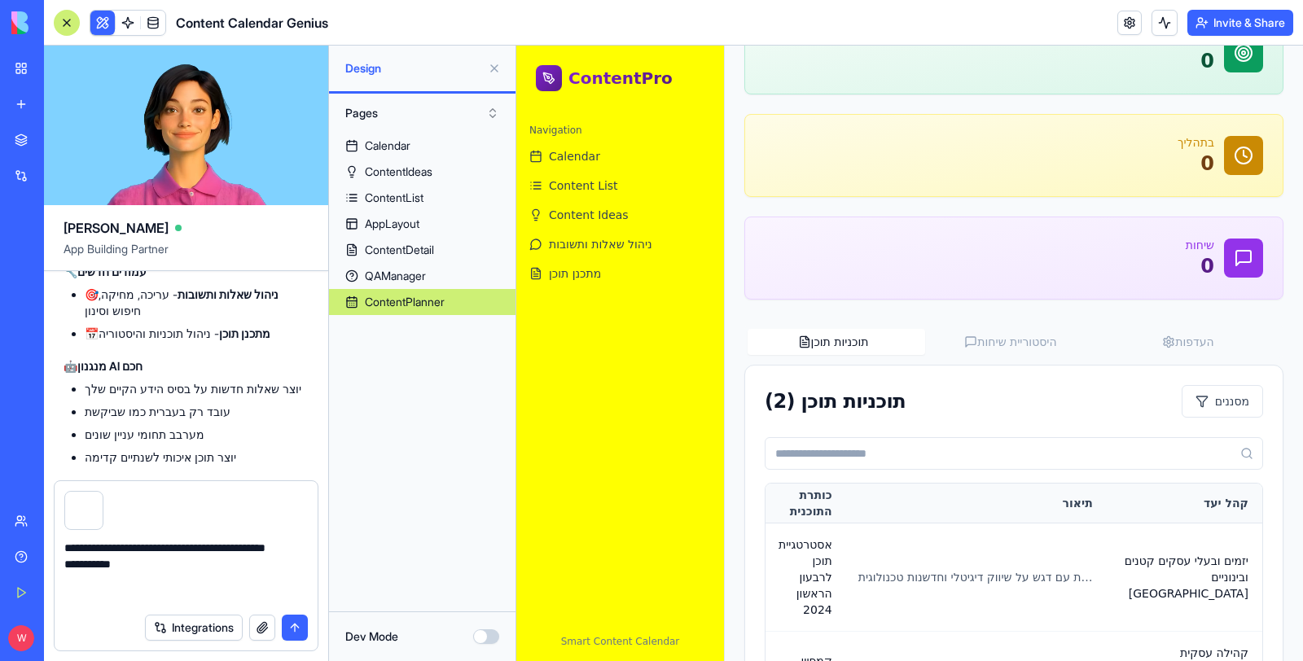
click at [172, 595] on textarea "**********" at bounding box center [186, 572] width 244 height 65
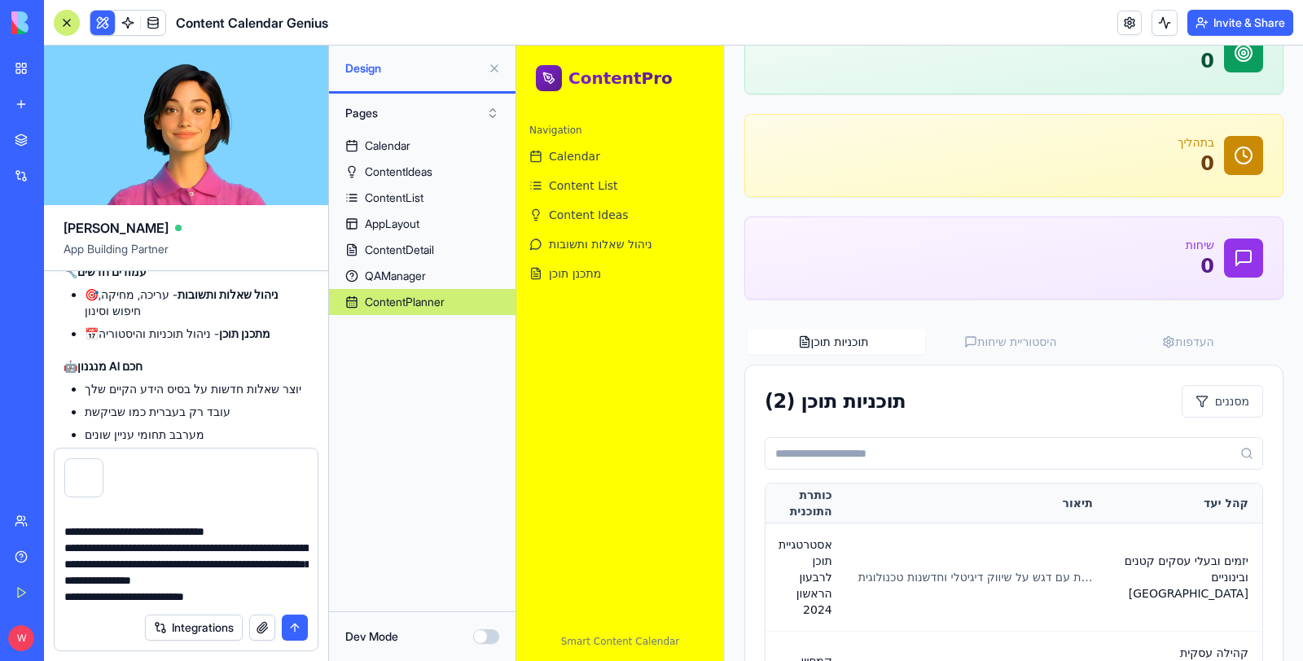
scroll to position [96, 0]
paste textarea "**********"
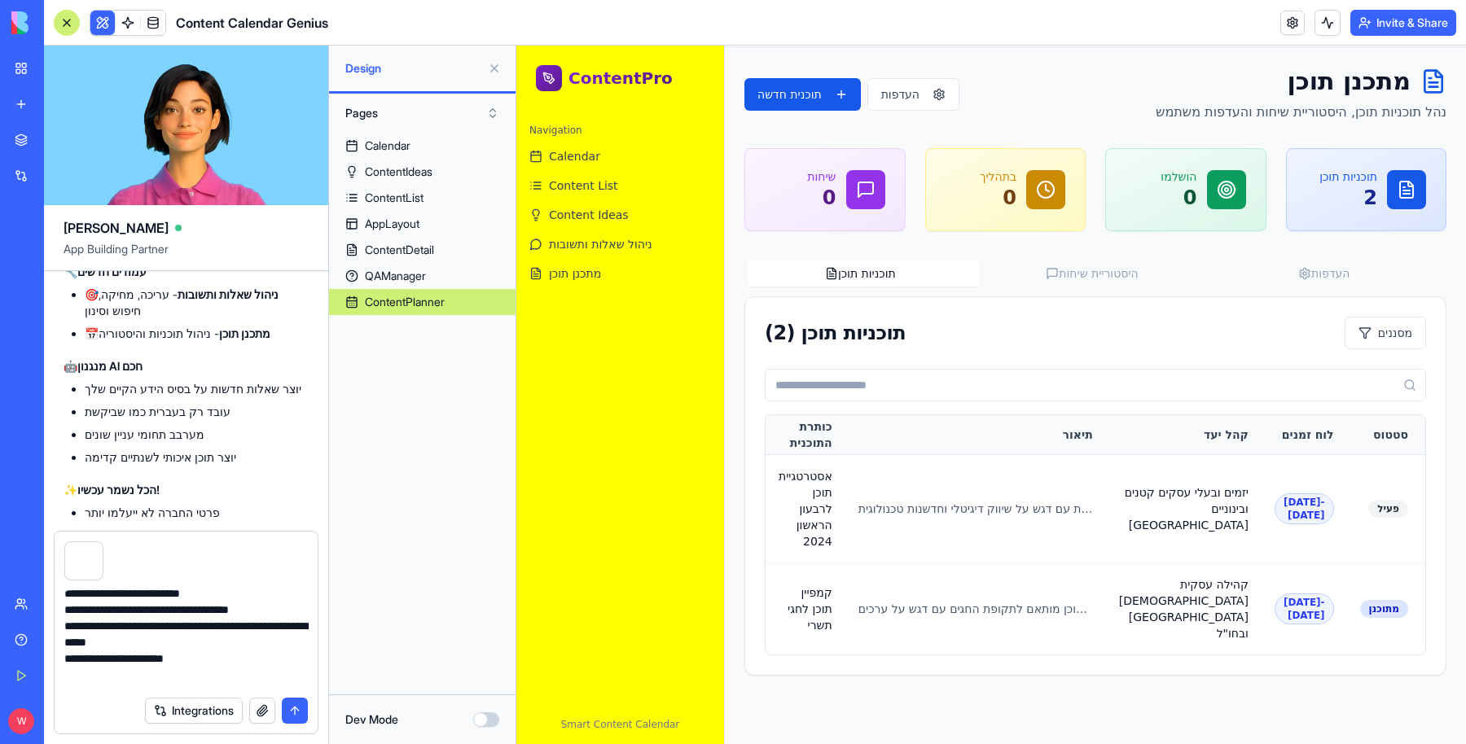
scroll to position [204, 0]
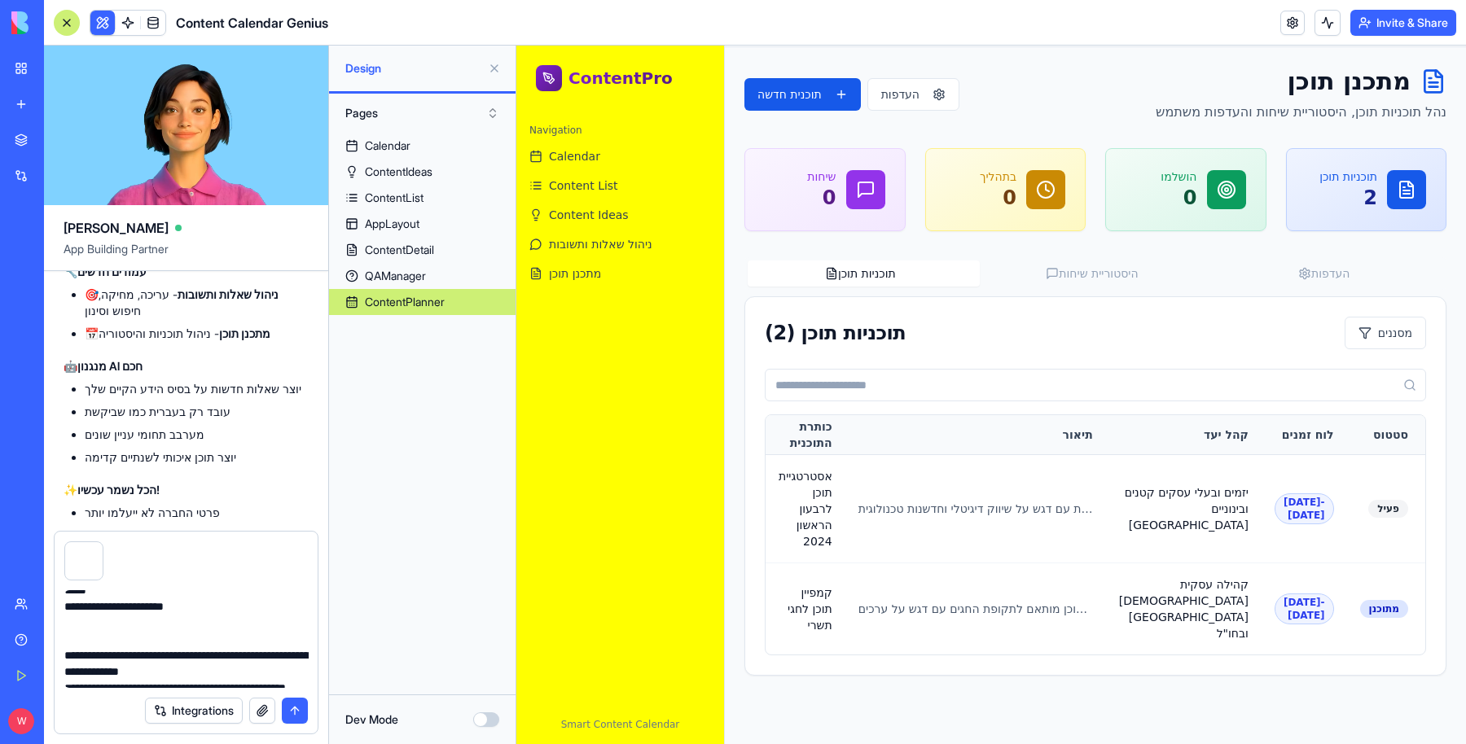
click at [152, 640] on textarea "**********" at bounding box center [186, 640] width 244 height 98
drag, startPoint x: 172, startPoint y: 626, endPoint x: 60, endPoint y: 623, distance: 111.6
click at [60, 623] on div "**********" at bounding box center [186, 635] width 263 height 108
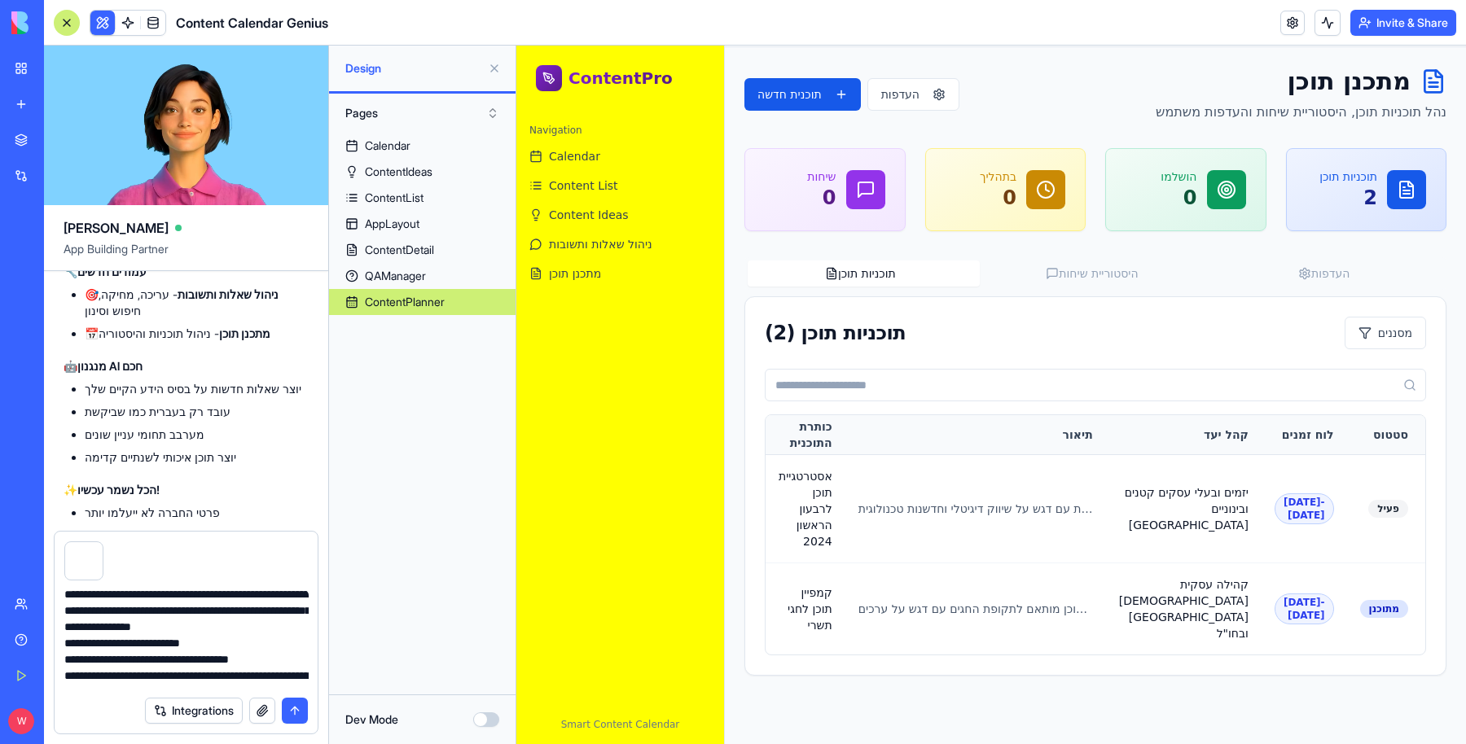
click at [204, 661] on textarea "**********" at bounding box center [186, 640] width 244 height 98
click at [182, 603] on textarea "**********" at bounding box center [186, 640] width 244 height 98
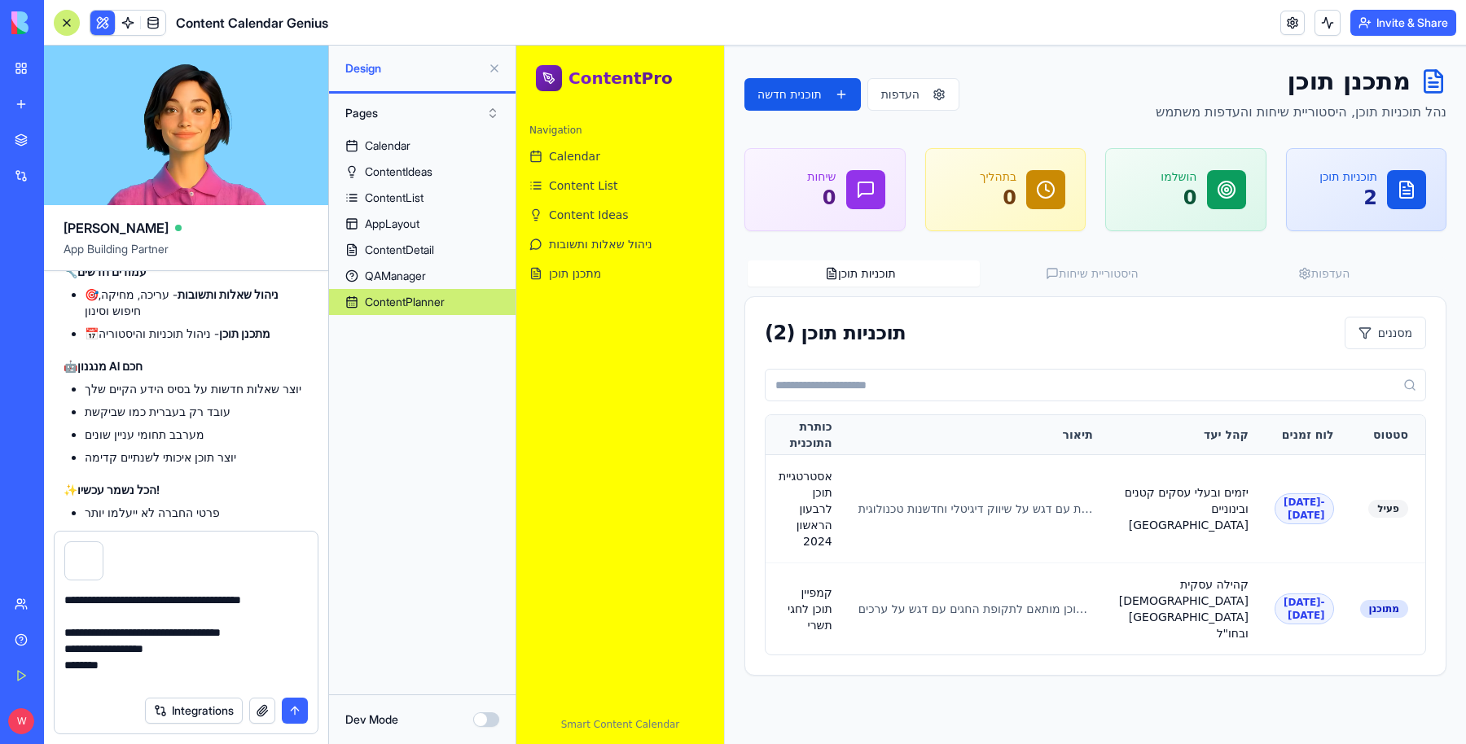
scroll to position [64, 0]
type textarea "**********"
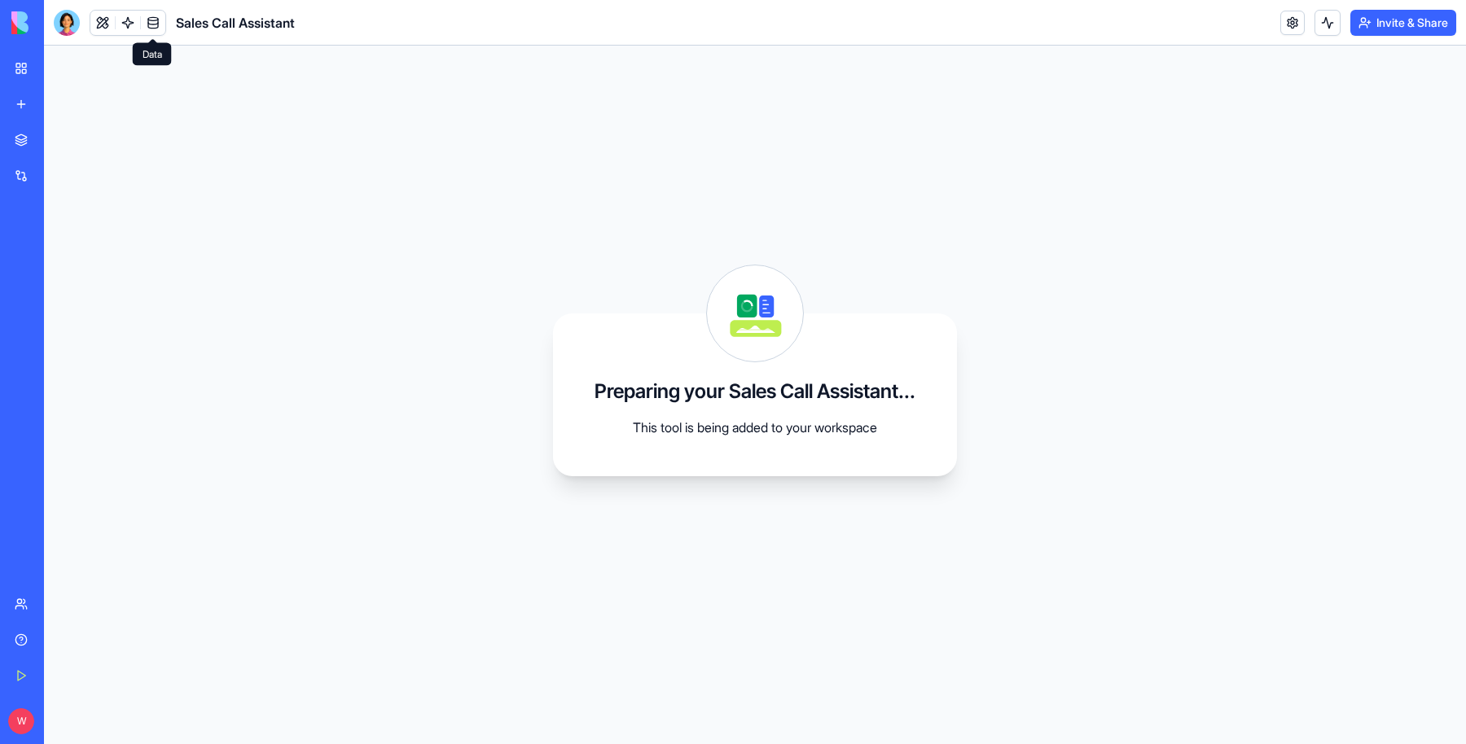
click at [152, 19] on link at bounding box center [153, 23] width 24 height 24
click at [152, 22] on link at bounding box center [153, 23] width 24 height 24
click at [157, 21] on link at bounding box center [153, 23] width 24 height 24
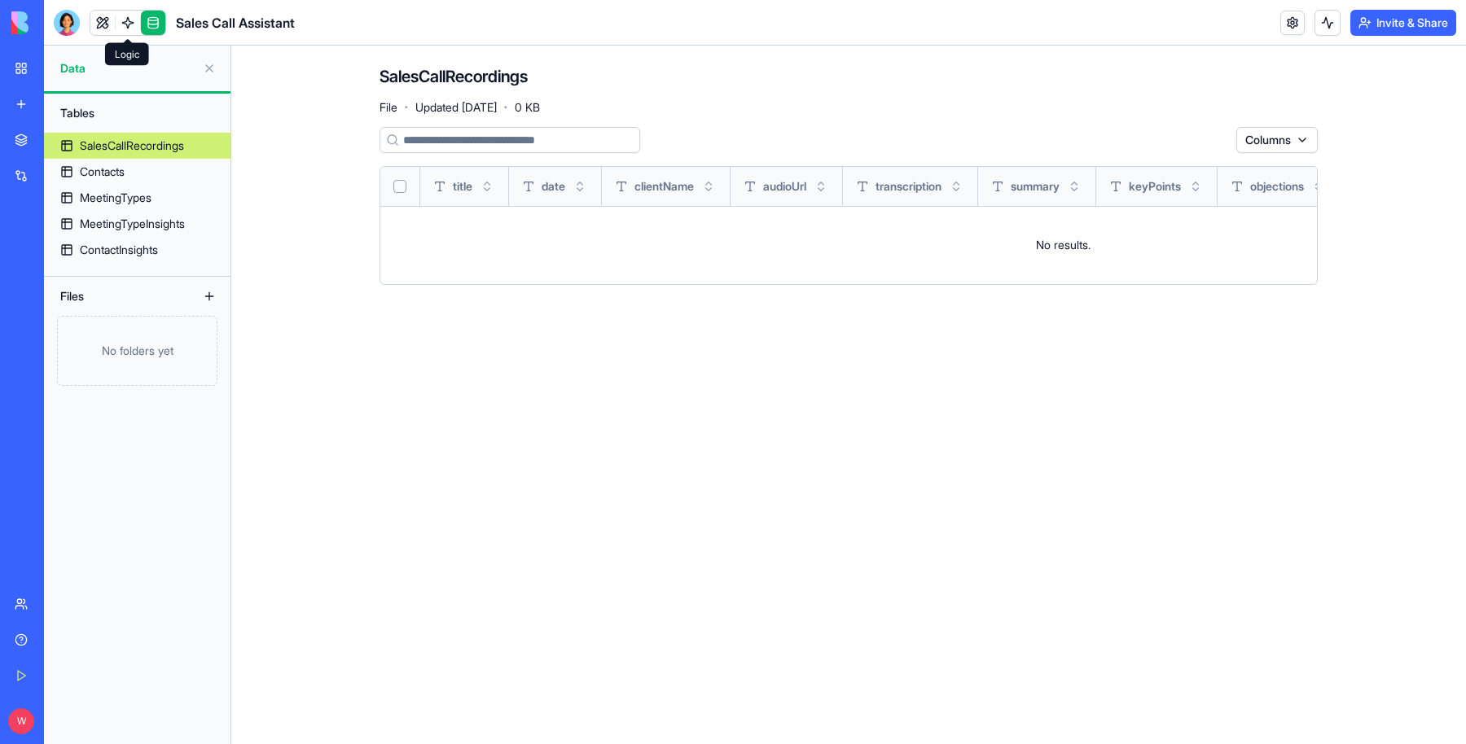
click at [132, 25] on link at bounding box center [128, 23] width 24 height 24
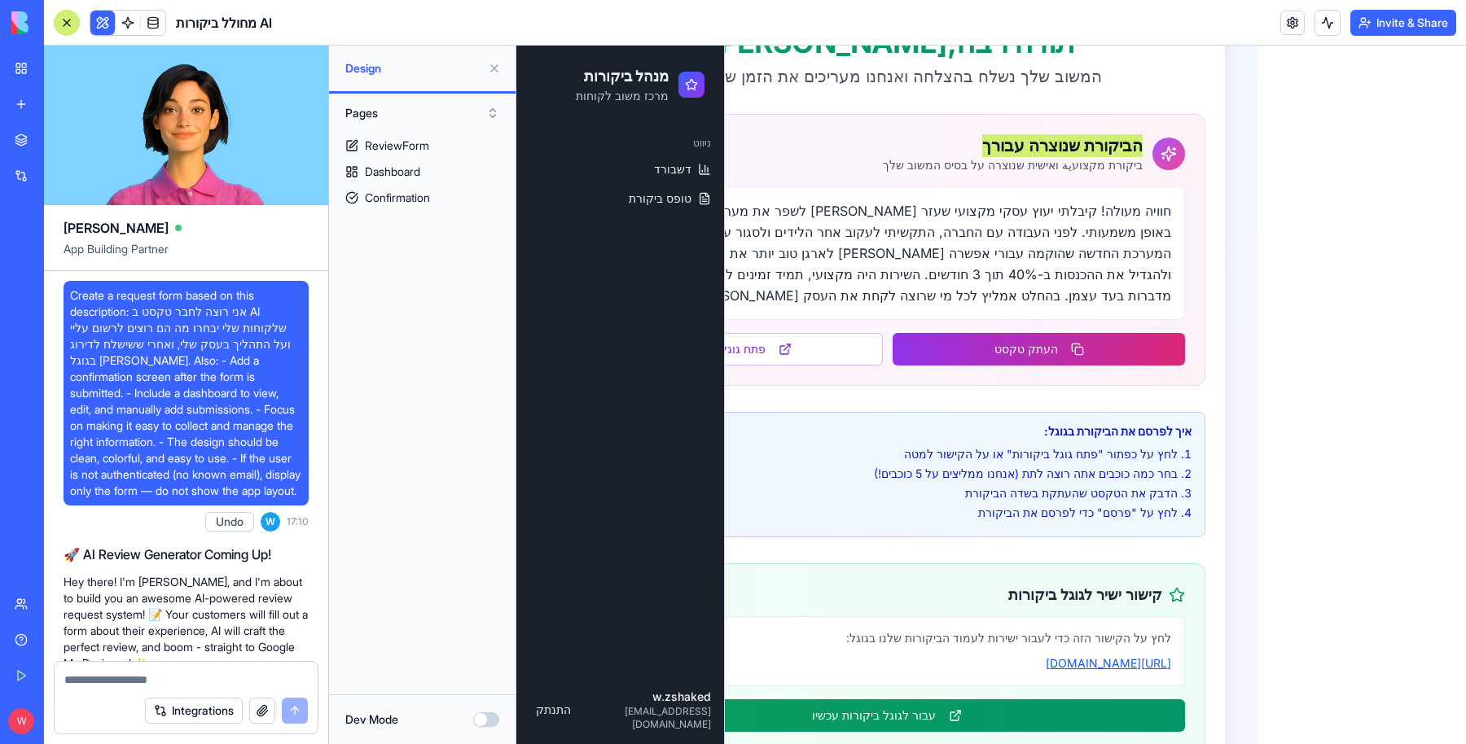
scroll to position [2147, 0]
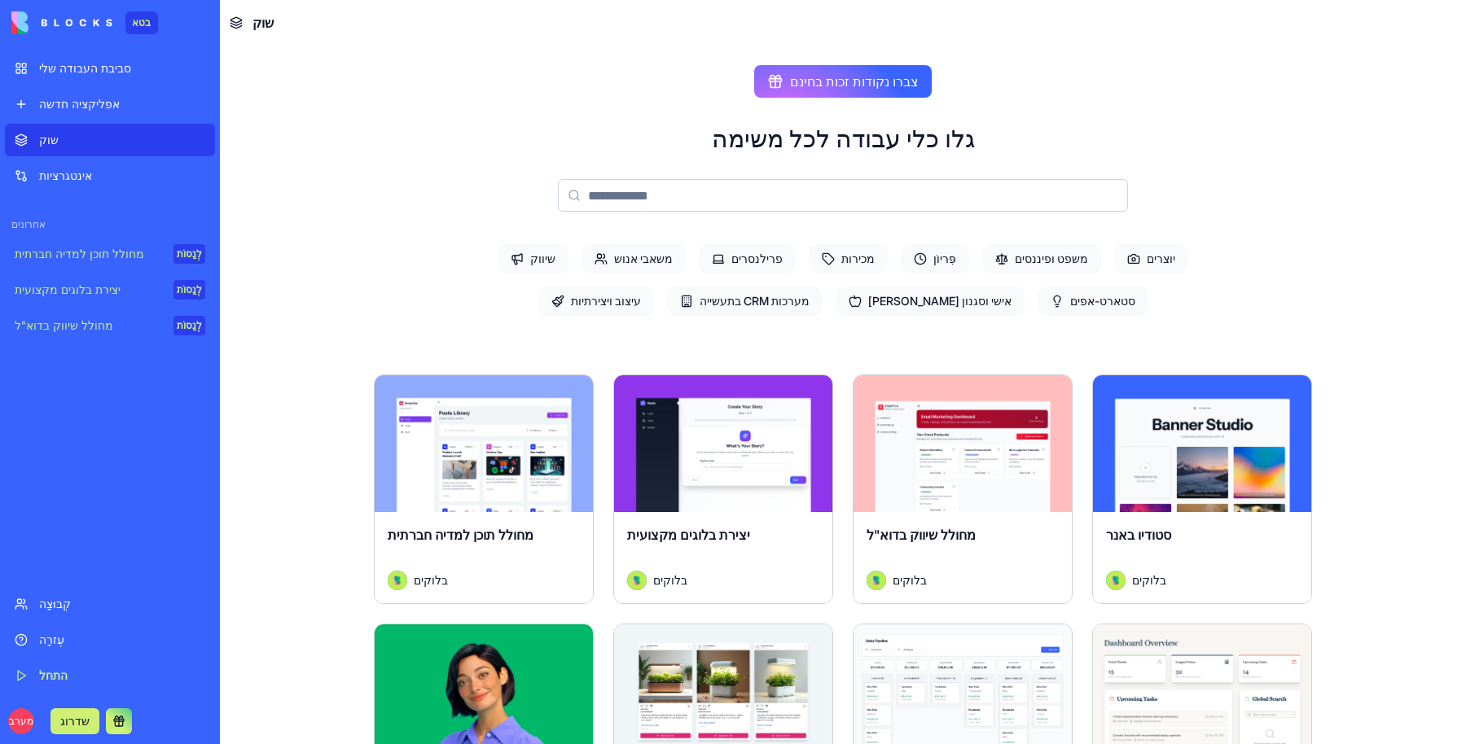
scroll to position [2779, 0]
